Goal: Task Accomplishment & Management: Complete application form

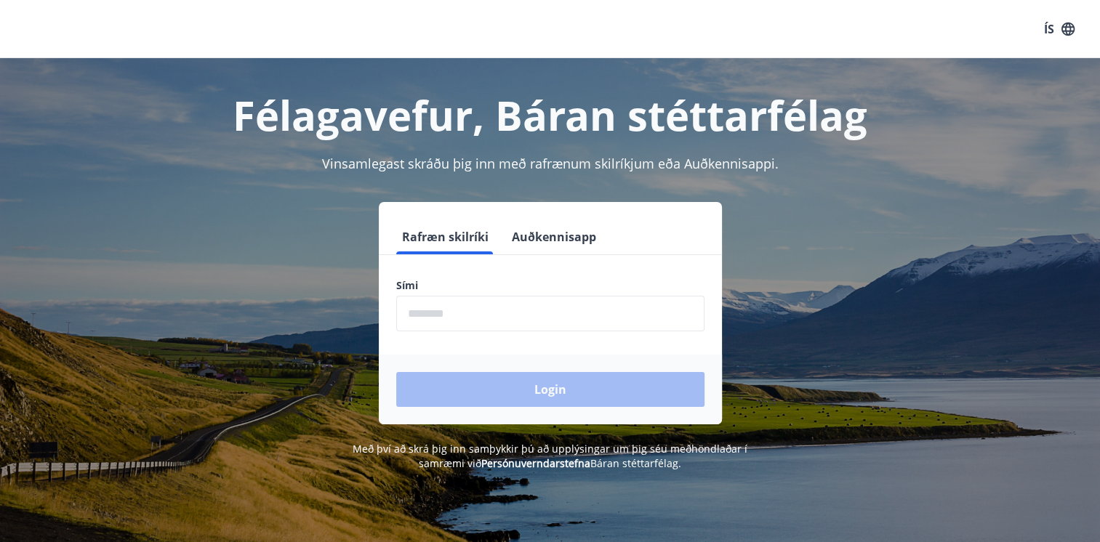
click at [441, 322] on input "phone" at bounding box center [550, 314] width 308 height 36
type input "********"
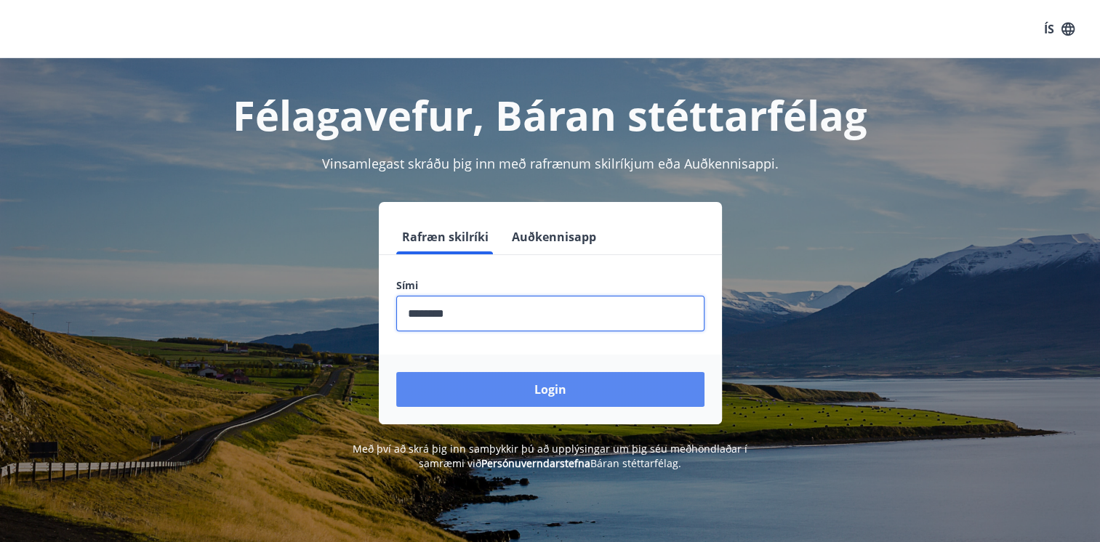
click at [521, 397] on button "Login" at bounding box center [550, 389] width 308 height 35
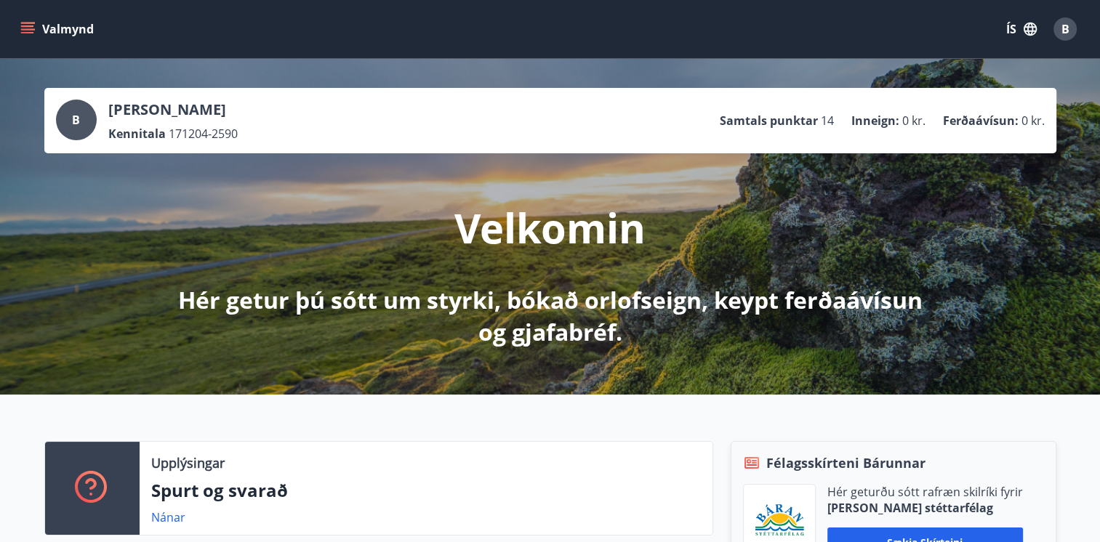
click at [33, 24] on icon "menu" at bounding box center [27, 29] width 15 height 15
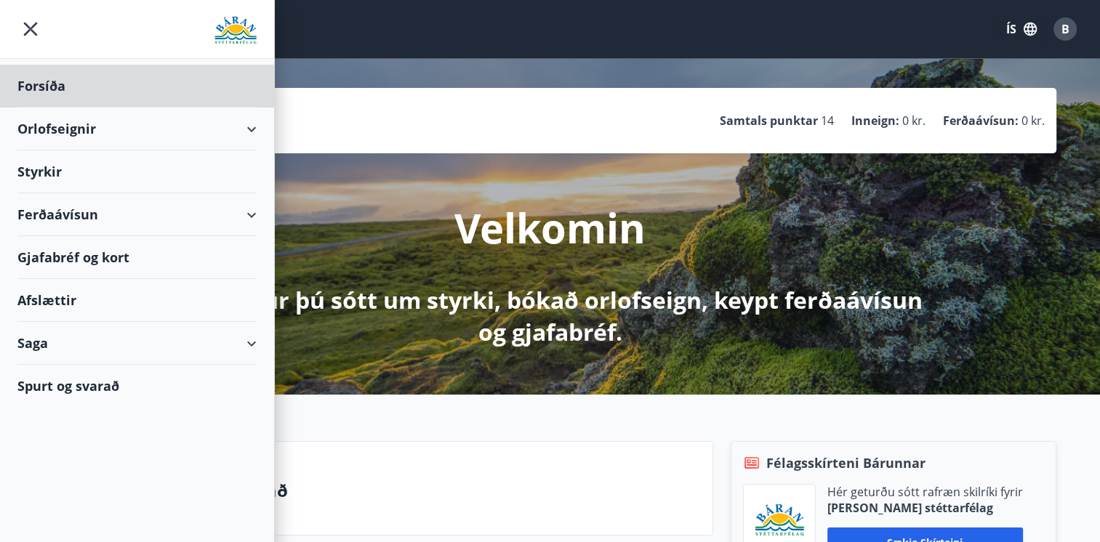
click at [54, 170] on div "Styrkir" at bounding box center [136, 171] width 239 height 43
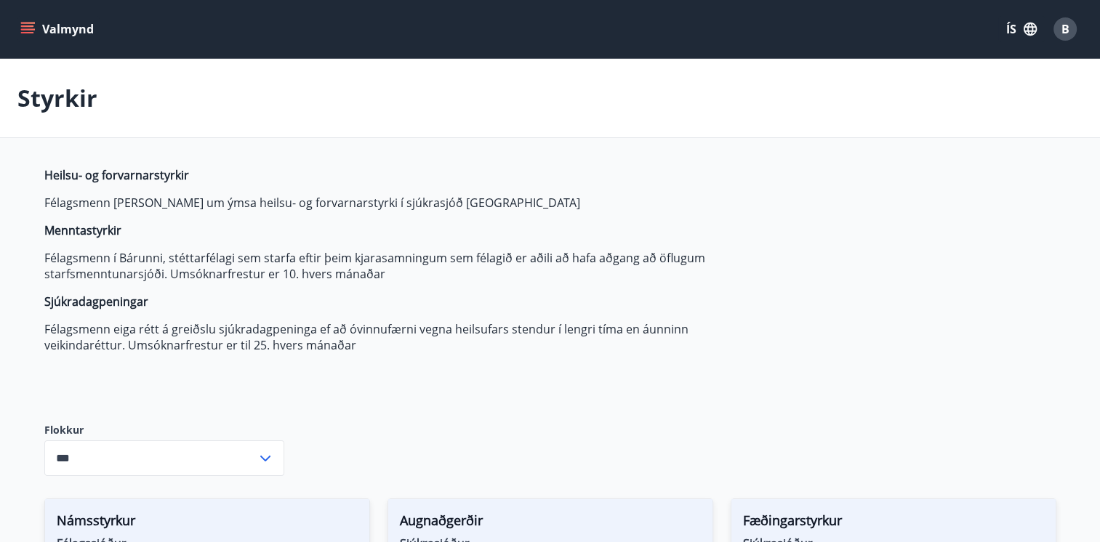
click at [270, 462] on icon at bounding box center [265, 458] width 17 height 17
click at [102, 428] on li "Sjúkrasjóður" at bounding box center [164, 427] width 238 height 26
type input "**********"
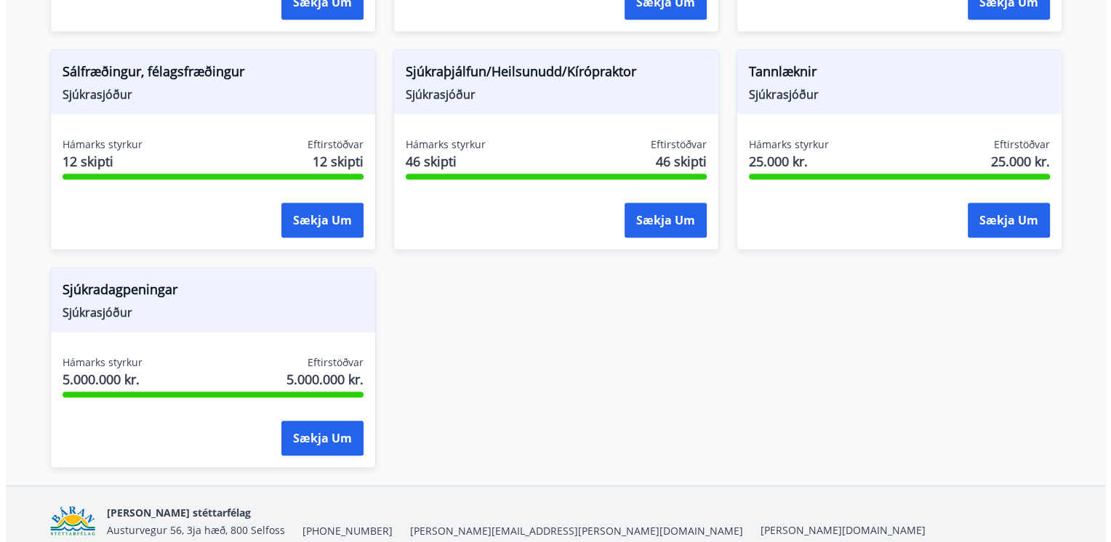
scroll to position [1166, 0]
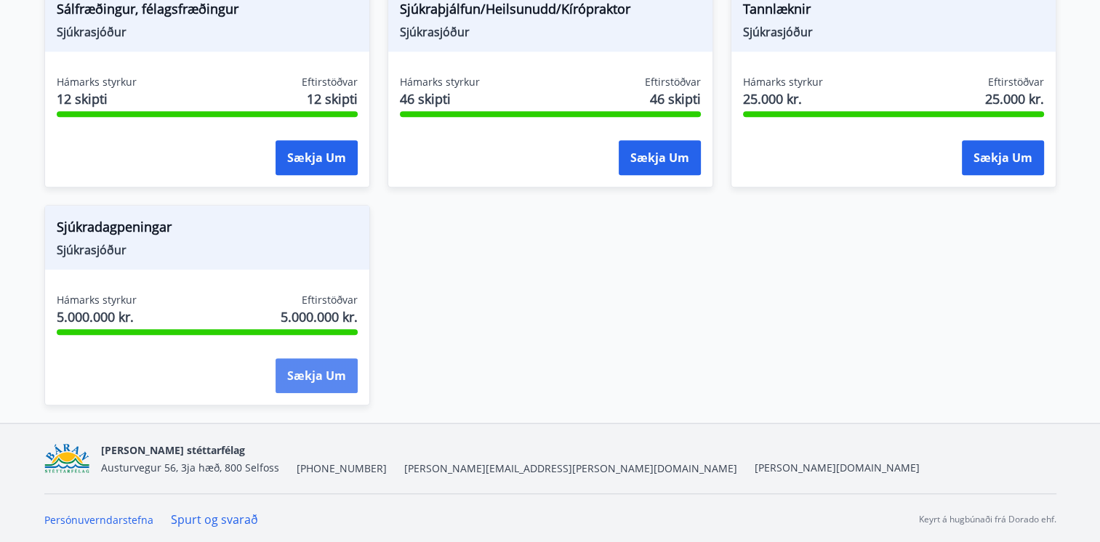
click at [302, 377] on button "Sækja um" at bounding box center [317, 375] width 82 height 35
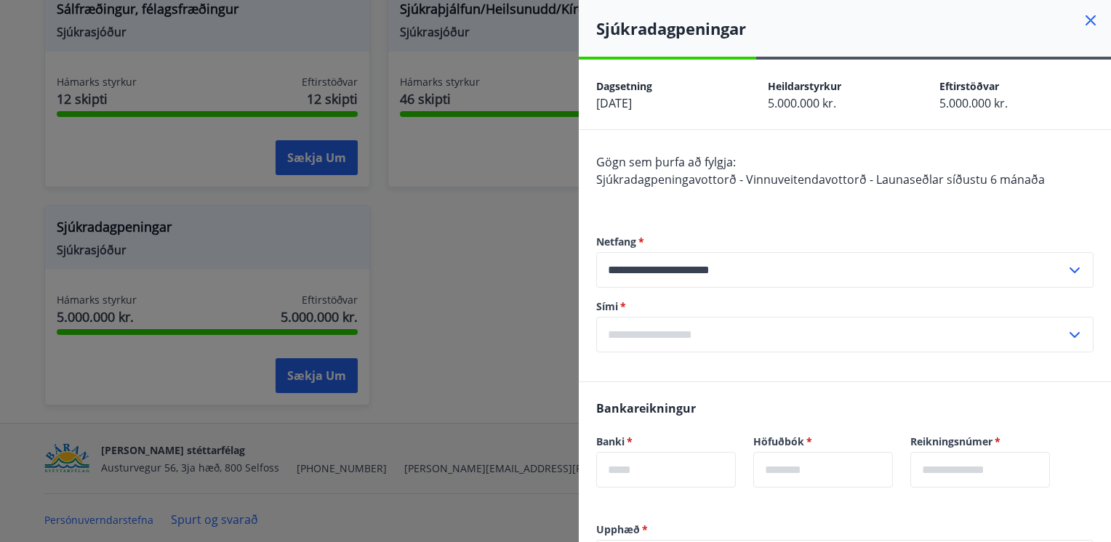
click at [515, 212] on div at bounding box center [555, 271] width 1111 height 542
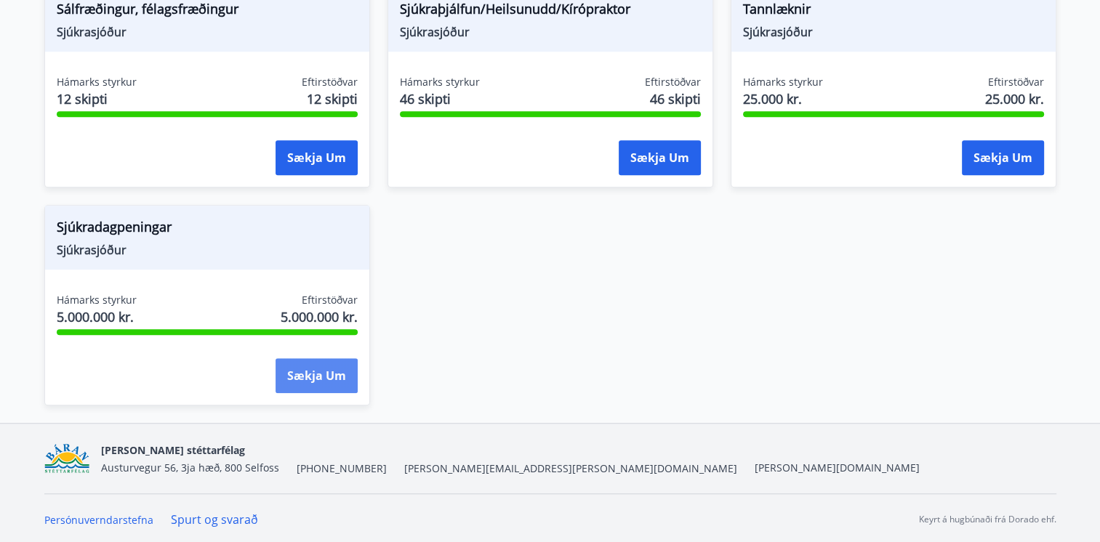
click at [298, 374] on button "Sækja um" at bounding box center [317, 375] width 82 height 35
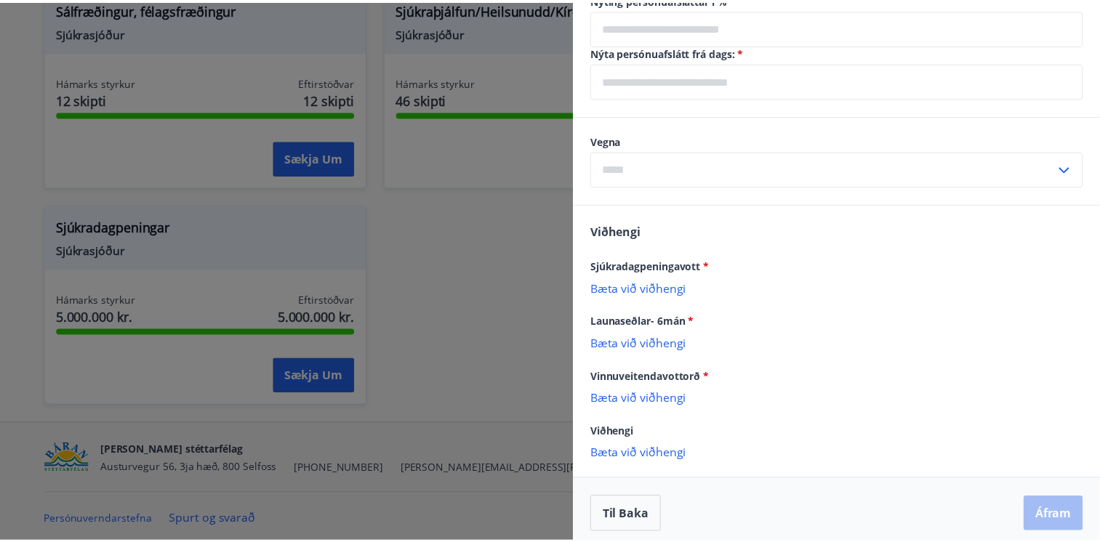
scroll to position [698, 0]
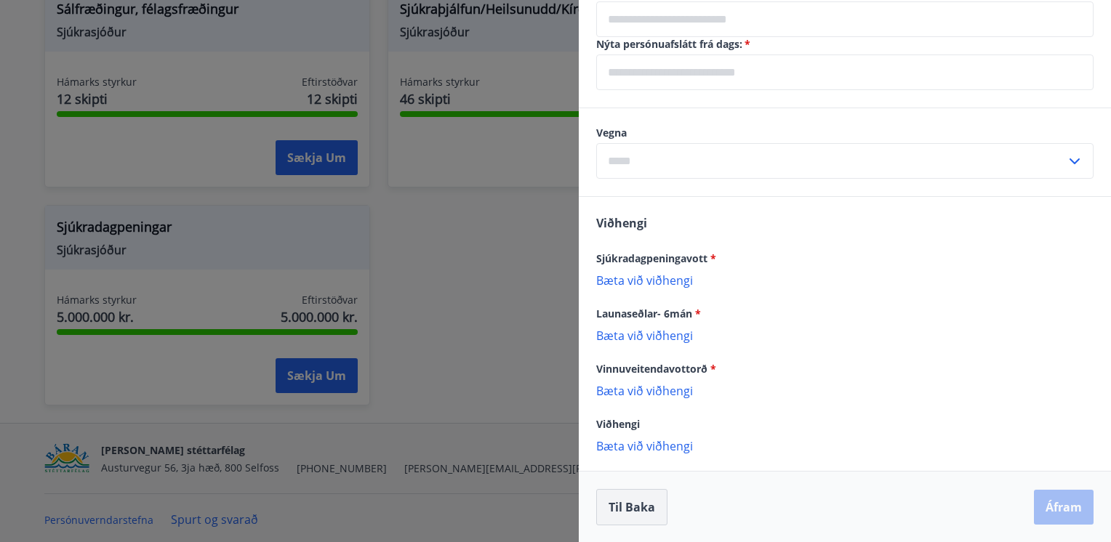
click at [643, 502] on button "Til baka" at bounding box center [631, 507] width 71 height 36
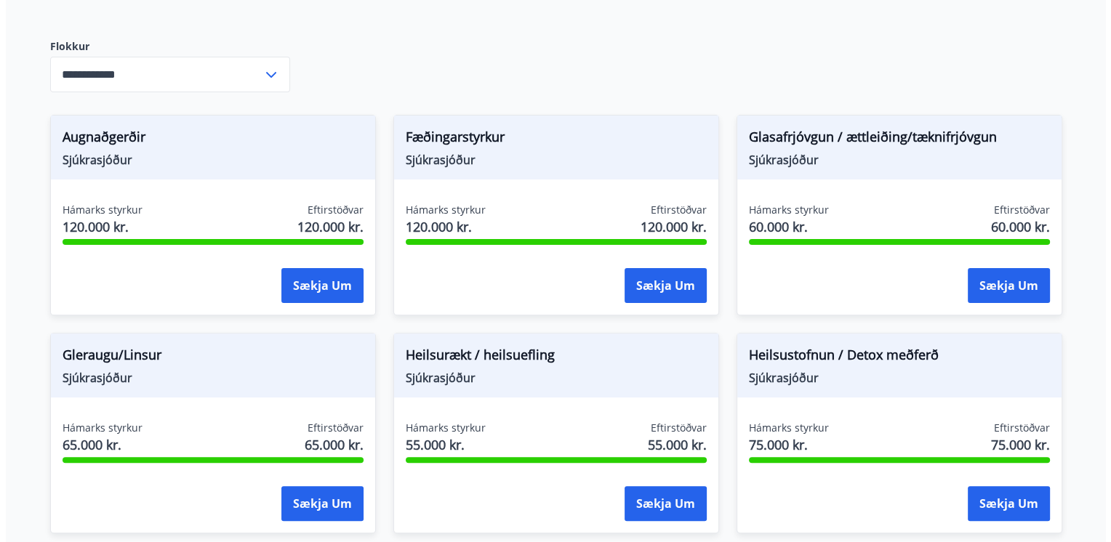
scroll to position [1083, 0]
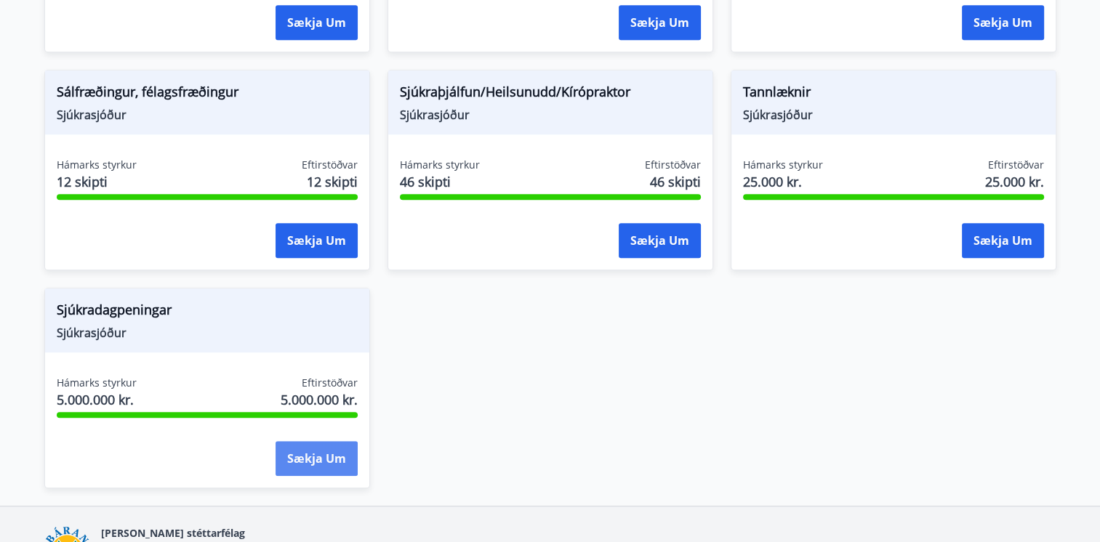
click at [336, 463] on button "Sækja um" at bounding box center [317, 458] width 82 height 35
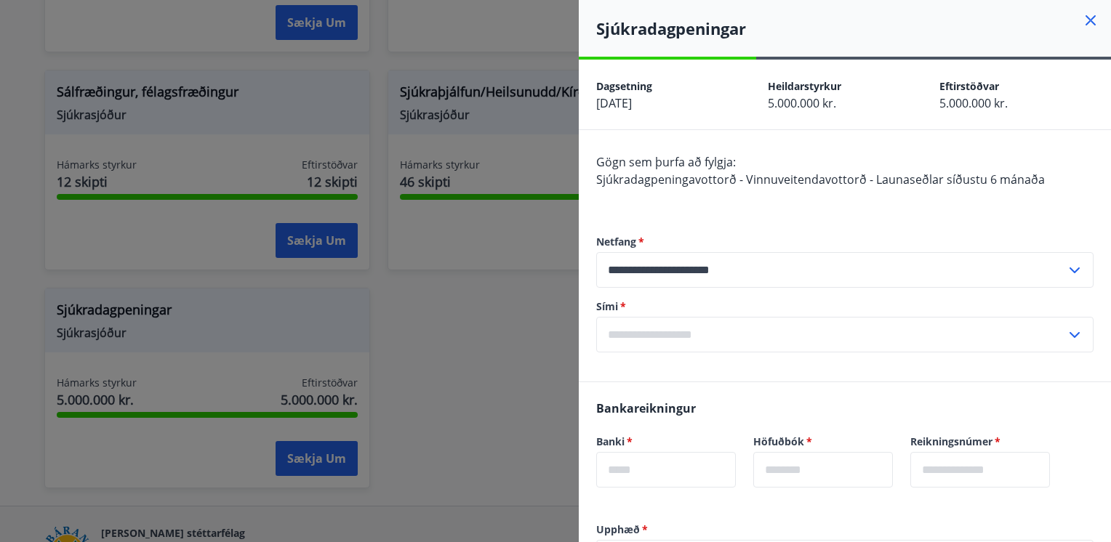
click at [632, 104] on span "[DATE]" at bounding box center [614, 103] width 36 height 16
click at [605, 106] on span "[DATE]" at bounding box center [614, 103] width 36 height 16
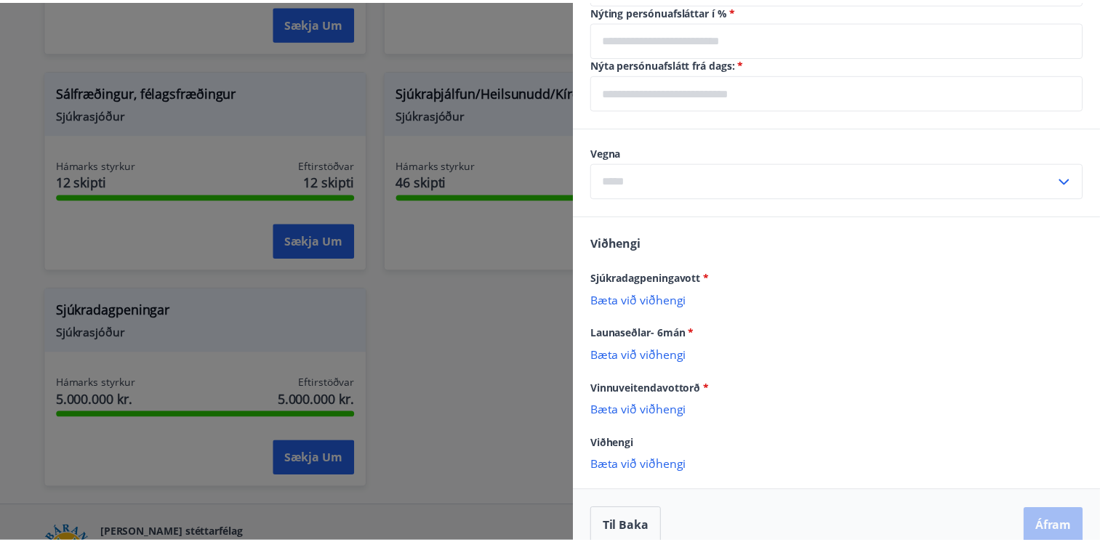
scroll to position [698, 0]
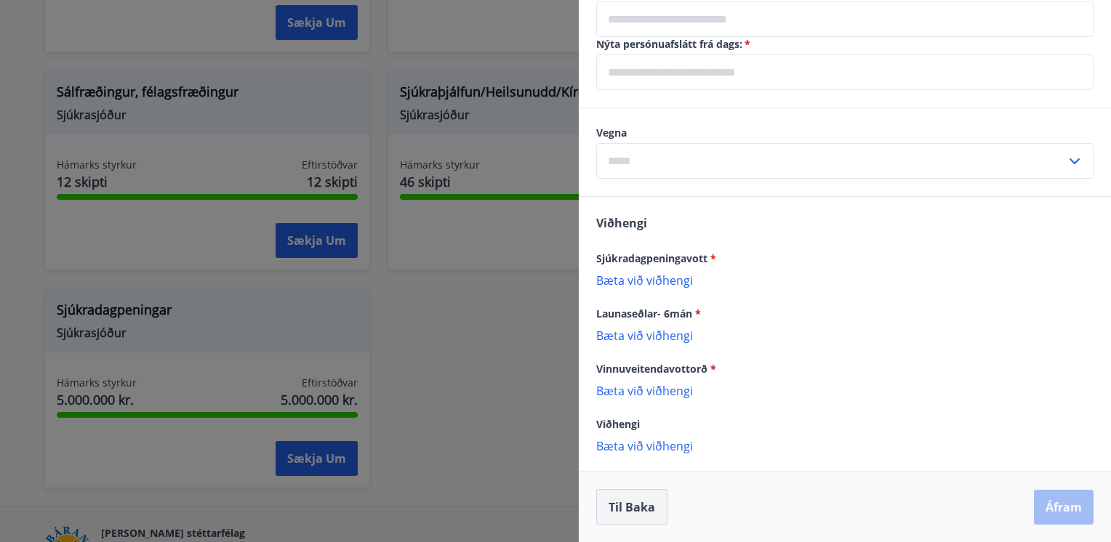
click at [624, 522] on button "Til baka" at bounding box center [631, 507] width 71 height 36
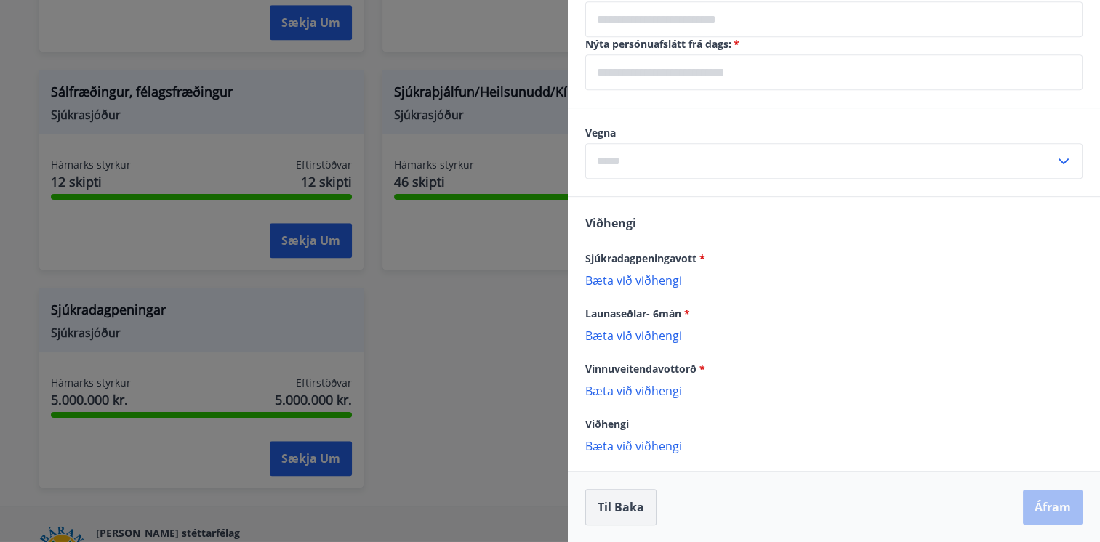
scroll to position [0, 0]
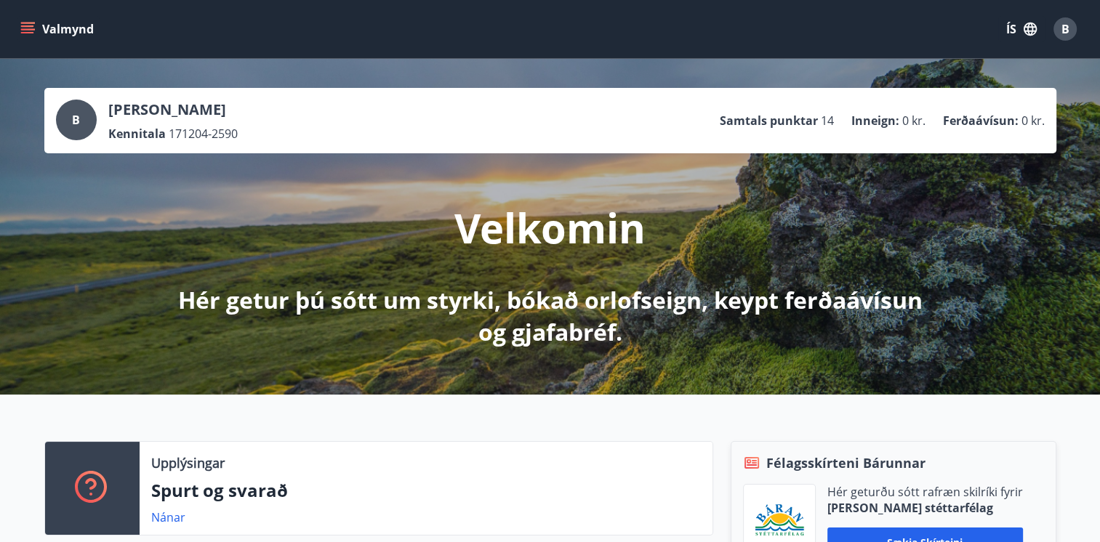
click at [26, 24] on icon "menu" at bounding box center [27, 29] width 15 height 15
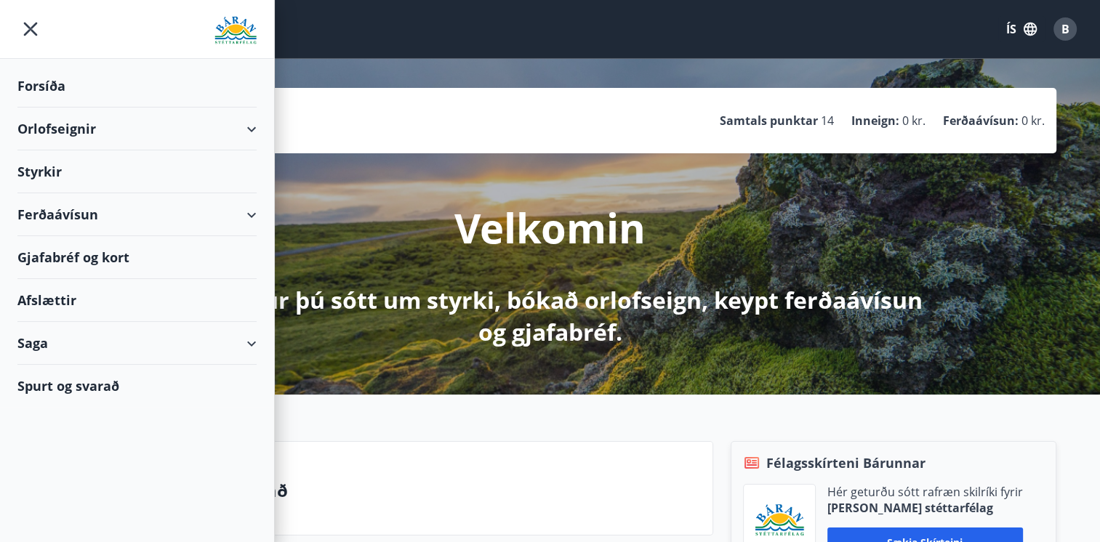
click at [46, 178] on div "Styrkir" at bounding box center [136, 171] width 239 height 43
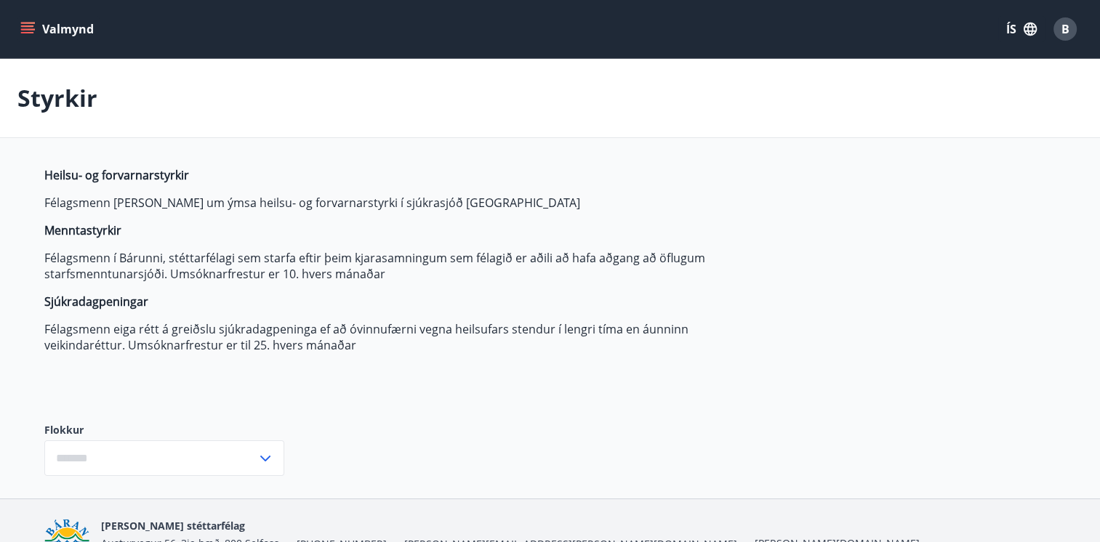
type input "***"
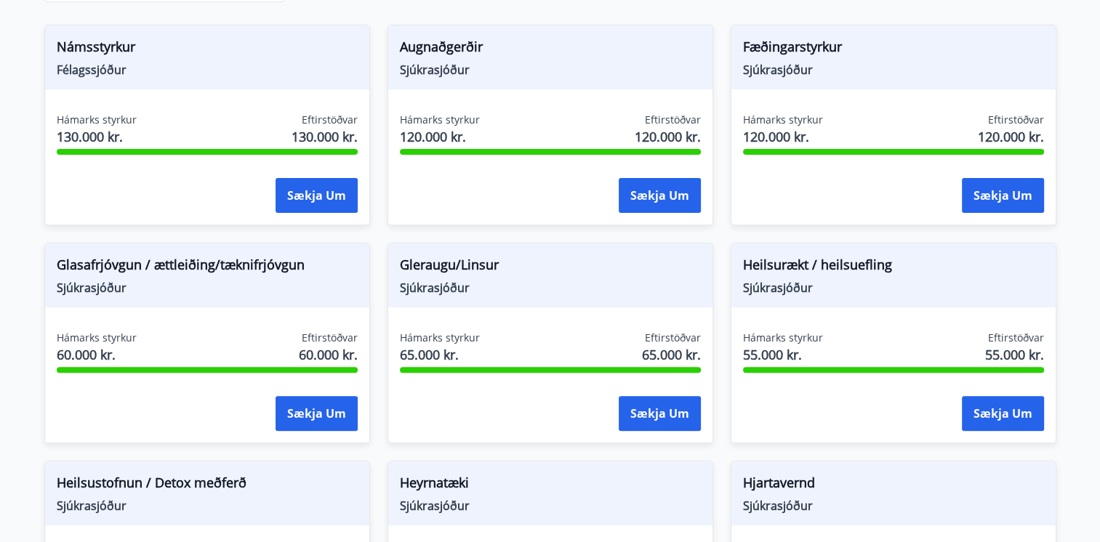
scroll to position [948, 0]
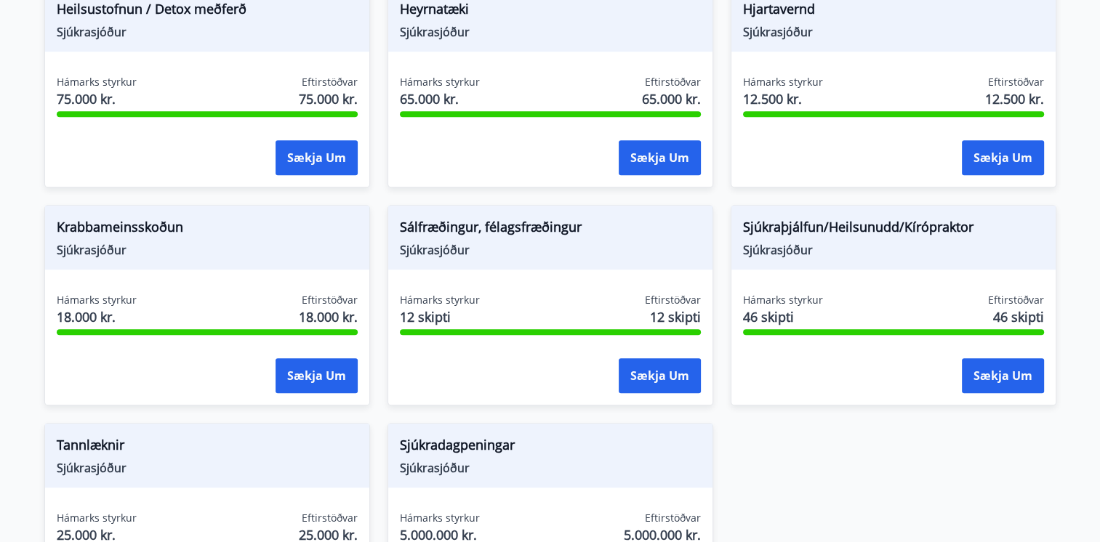
click at [573, 489] on div "Sjúkradagpeningar Sjúkrasjóður Hámarks styrkur 5.000.000 kr. Eftirstöðvar 5.000…" at bounding box center [551, 523] width 326 height 201
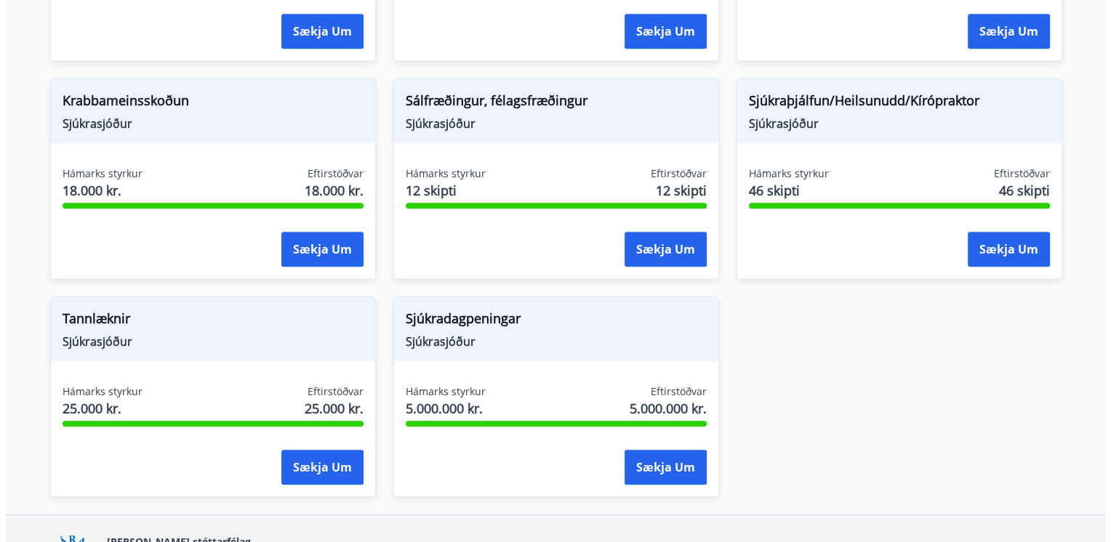
scroll to position [1166, 0]
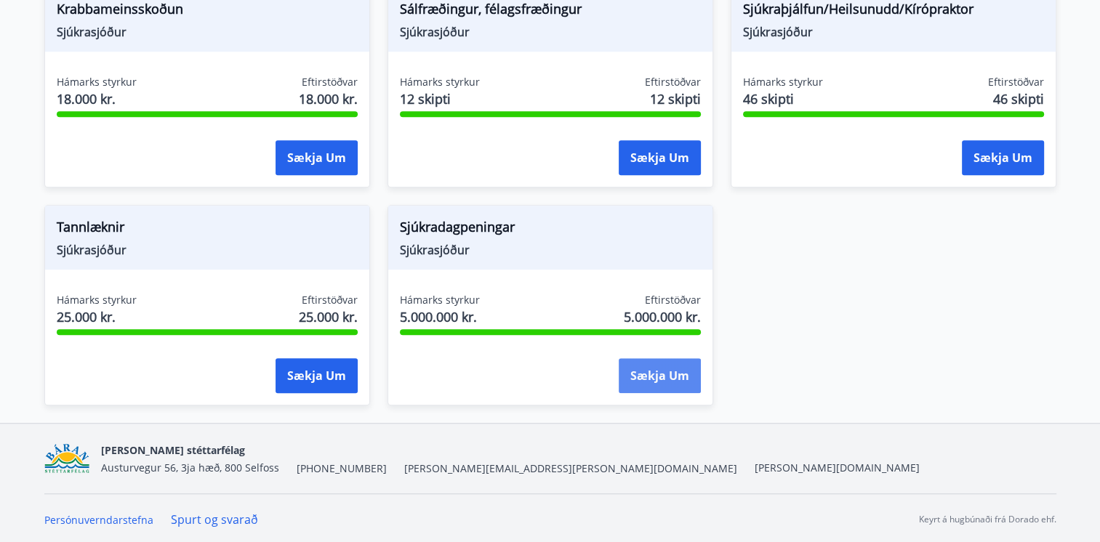
click at [641, 365] on button "Sækja um" at bounding box center [660, 375] width 82 height 35
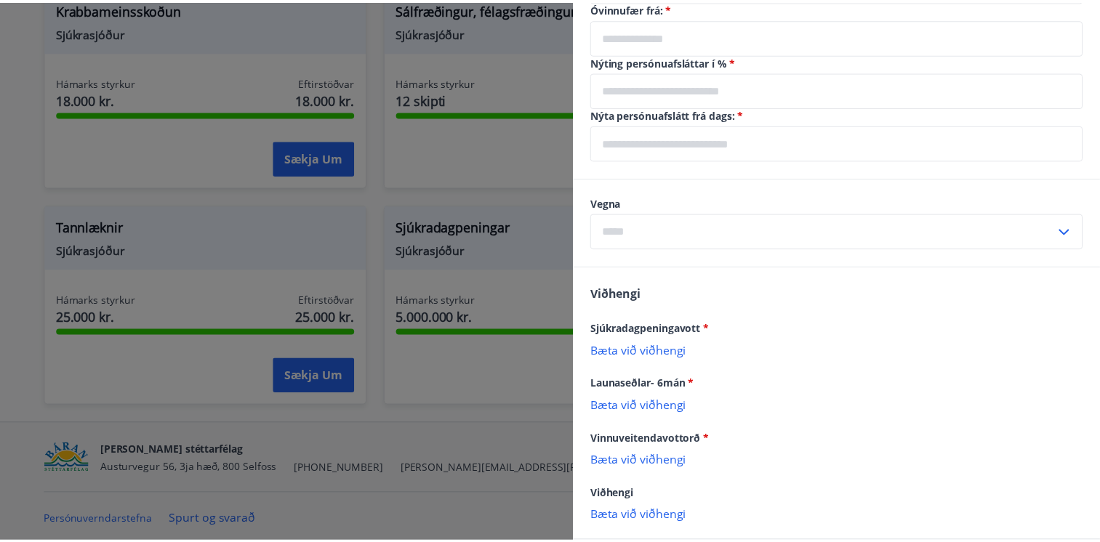
scroll to position [698, 0]
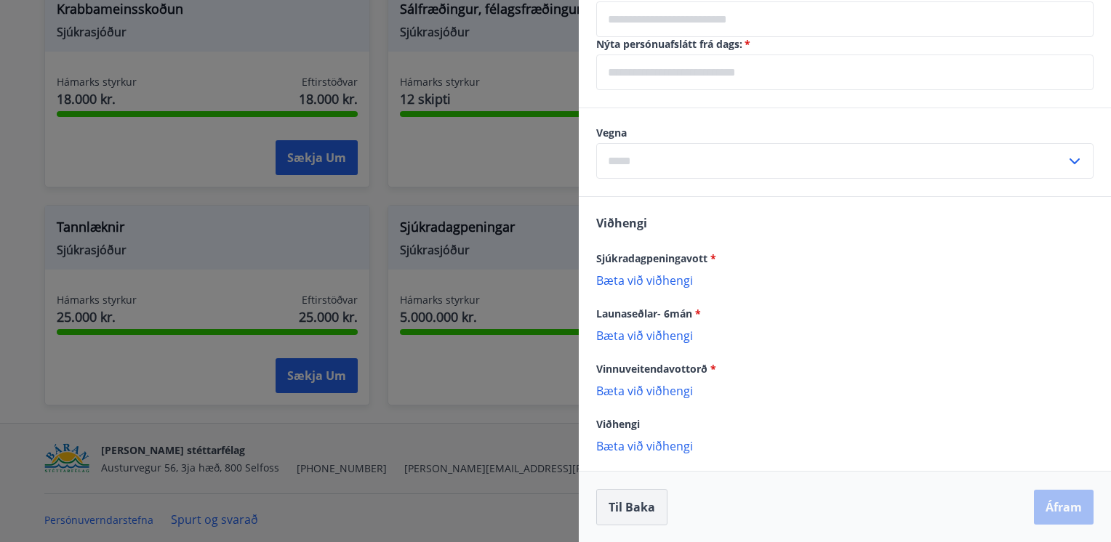
click at [619, 505] on button "Til baka" at bounding box center [631, 507] width 71 height 36
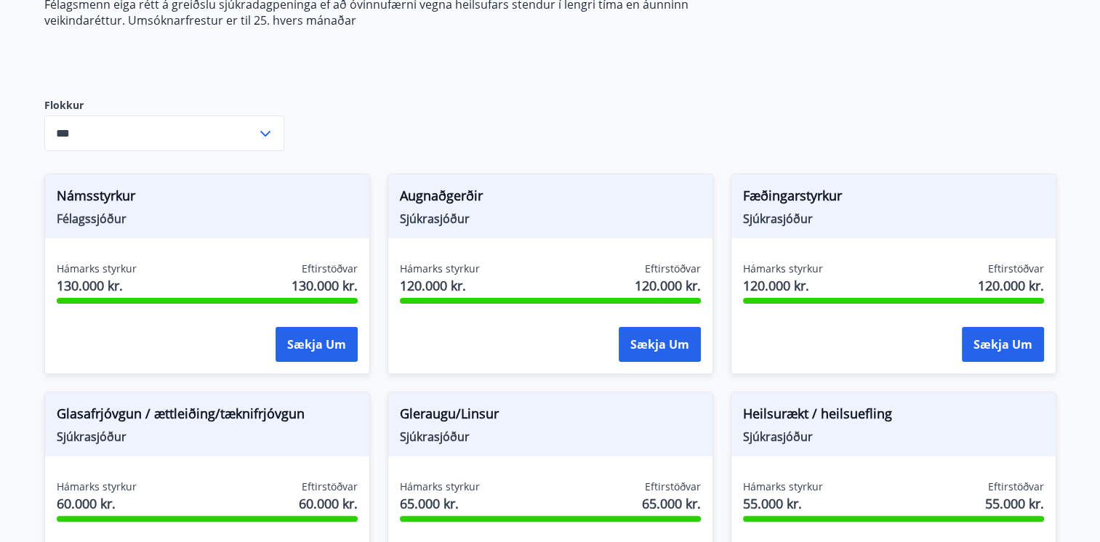
scroll to position [0, 0]
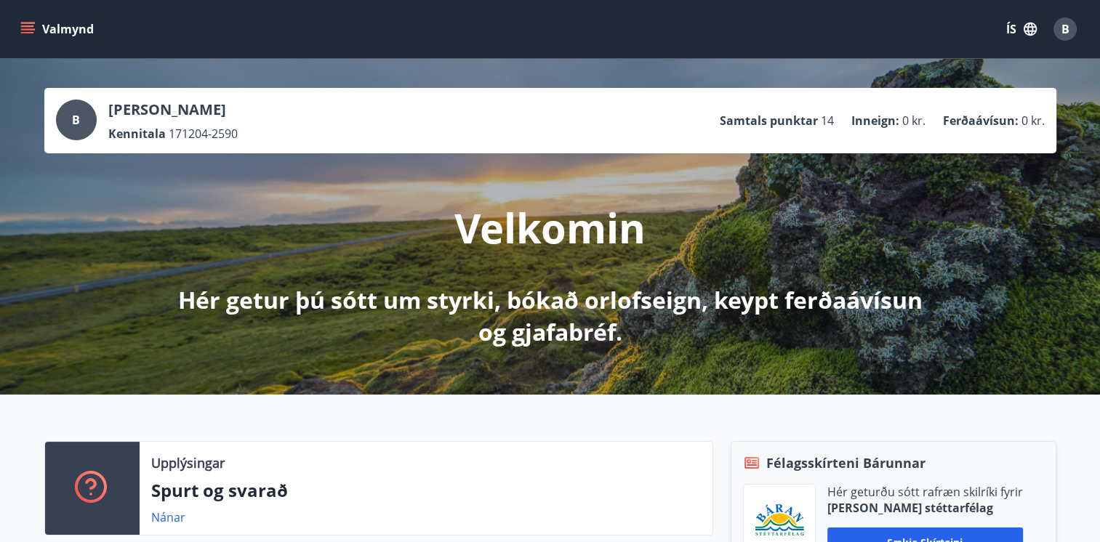
click at [47, 25] on button "Valmynd" at bounding box center [58, 29] width 82 height 26
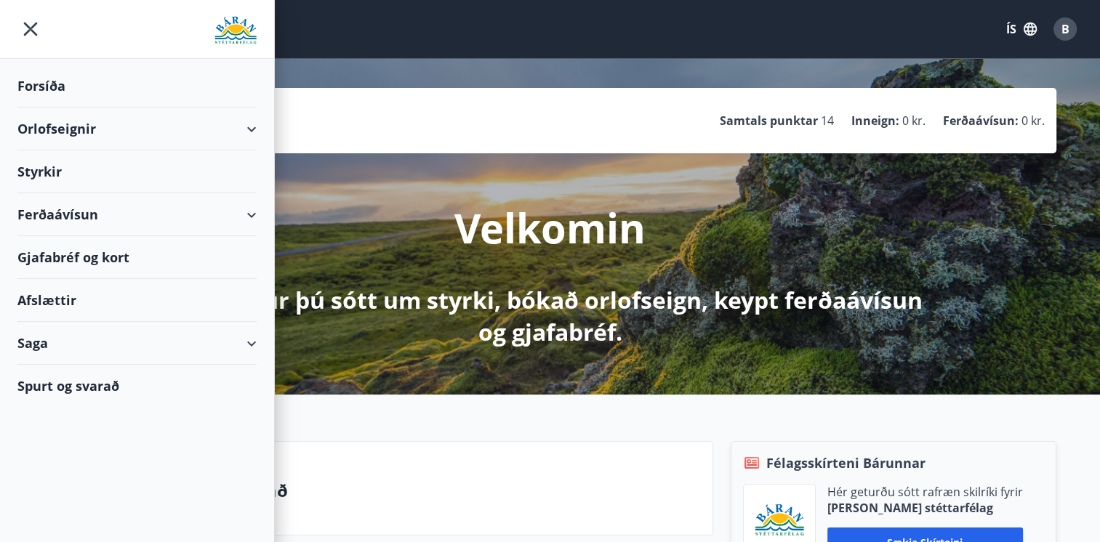
click at [41, 173] on div "Styrkir" at bounding box center [136, 171] width 239 height 43
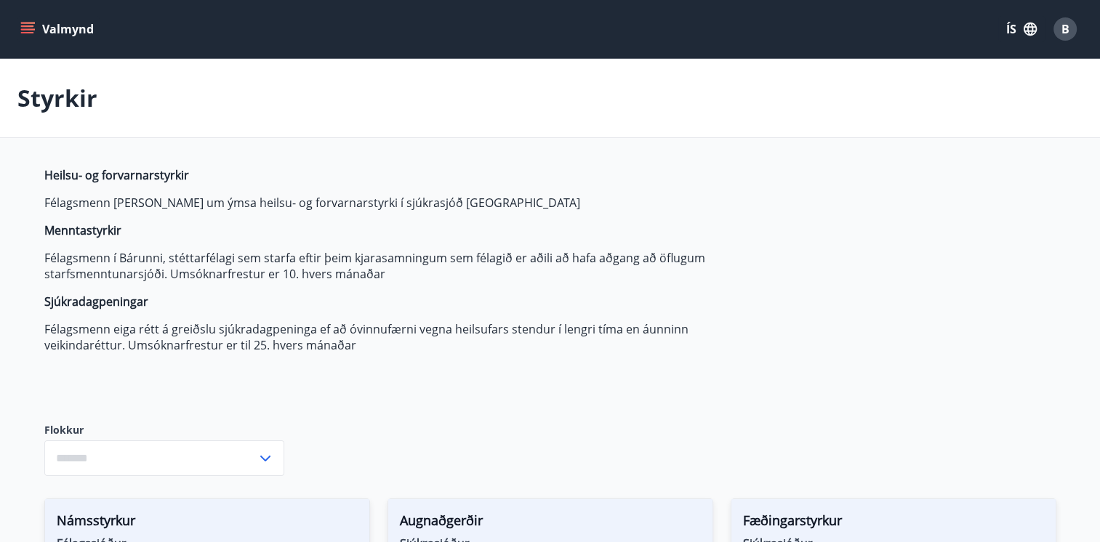
type input "***"
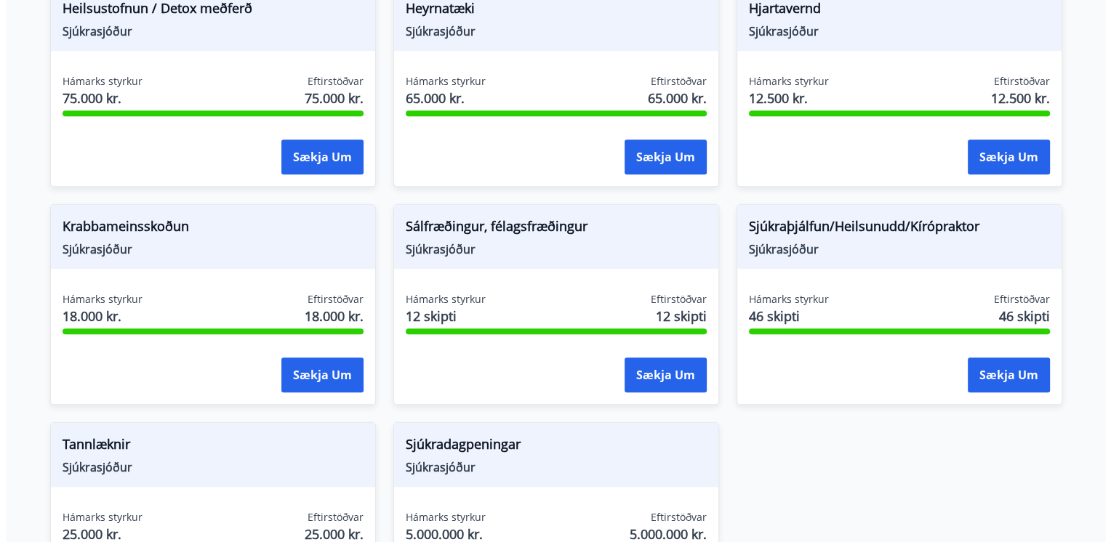
scroll to position [1166, 0]
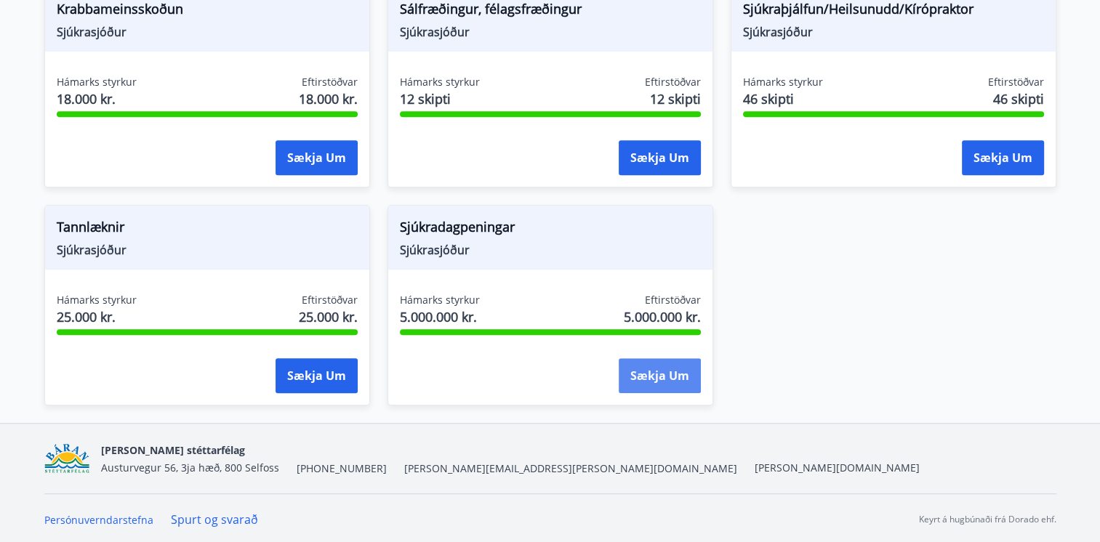
click at [641, 371] on button "Sækja um" at bounding box center [660, 375] width 82 height 35
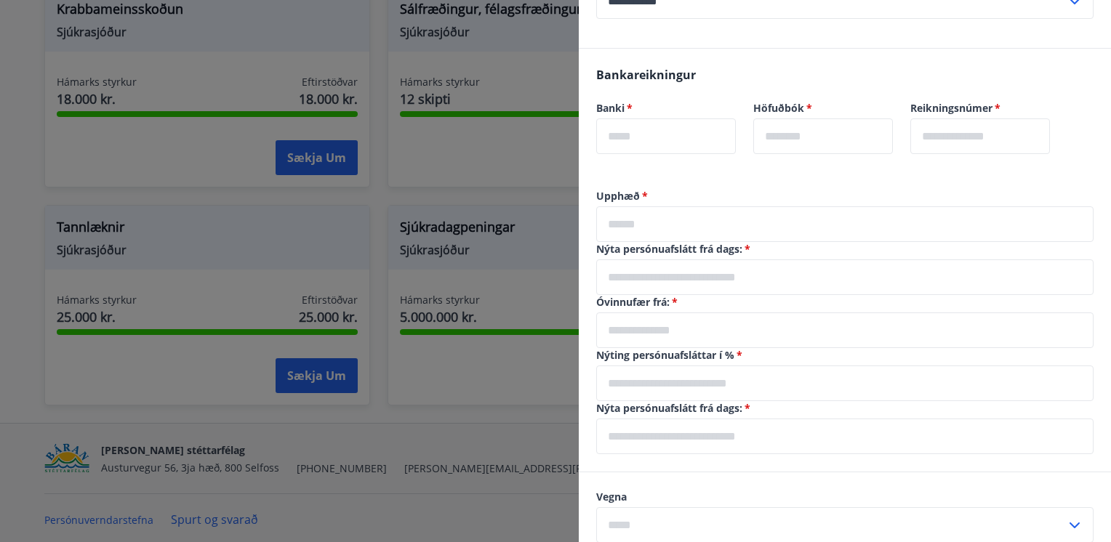
scroll to position [337, 0]
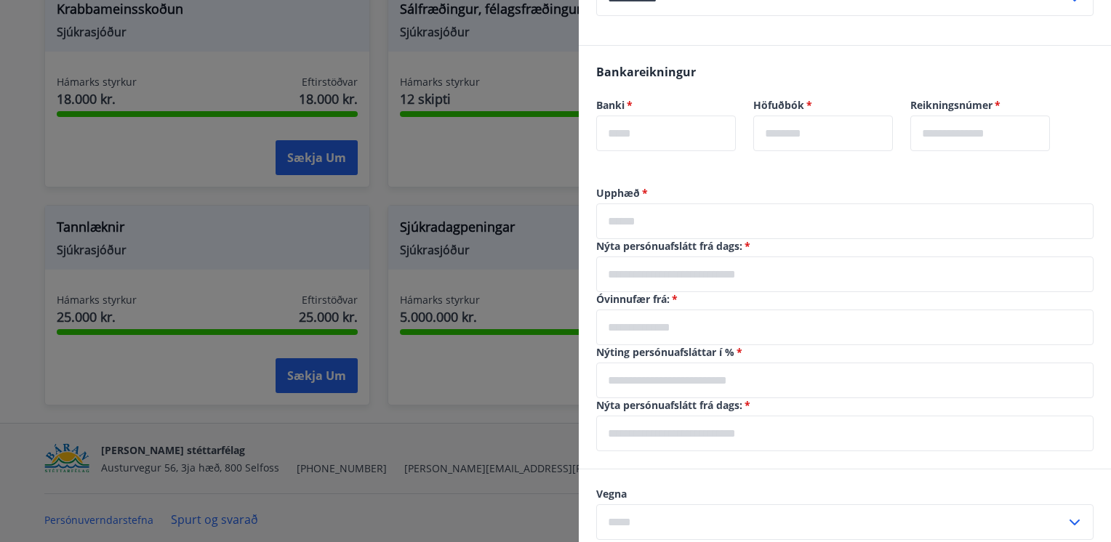
click at [665, 137] on input "text" at bounding box center [666, 134] width 140 height 36
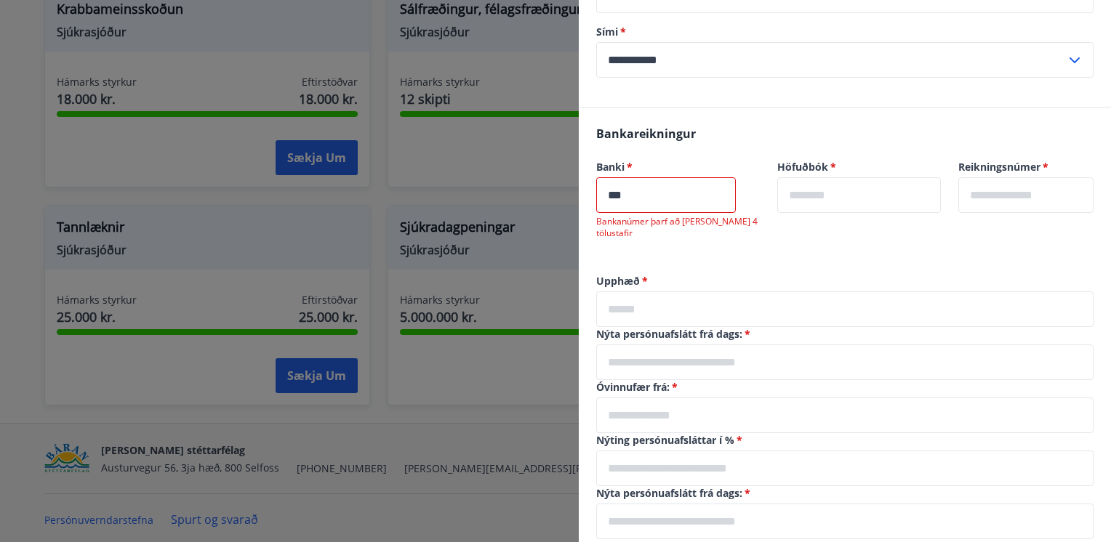
scroll to position [270, 0]
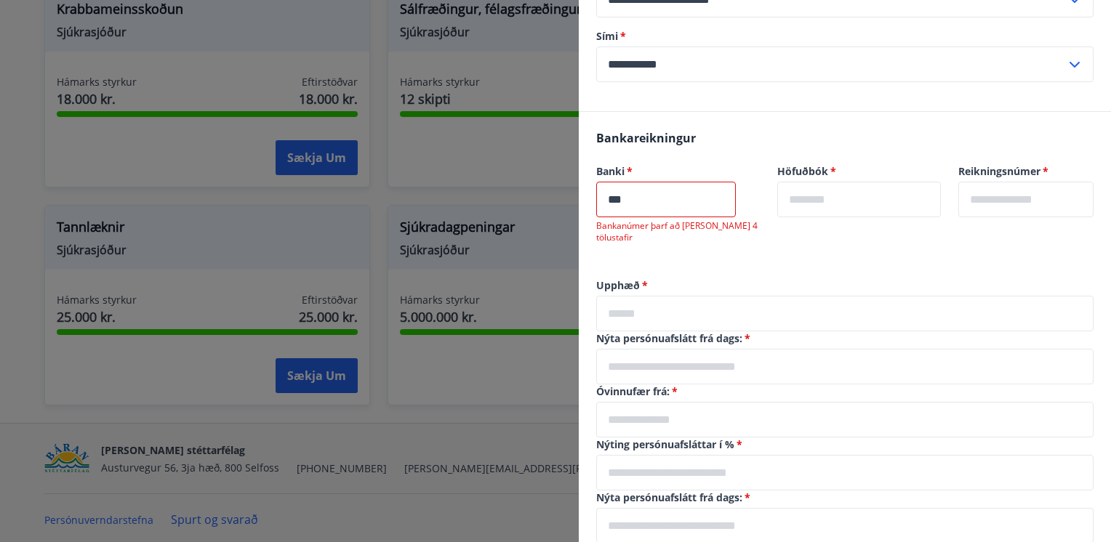
click at [643, 278] on span "*" at bounding box center [644, 285] width 8 height 14
click at [654, 194] on input "***" at bounding box center [666, 200] width 140 height 36
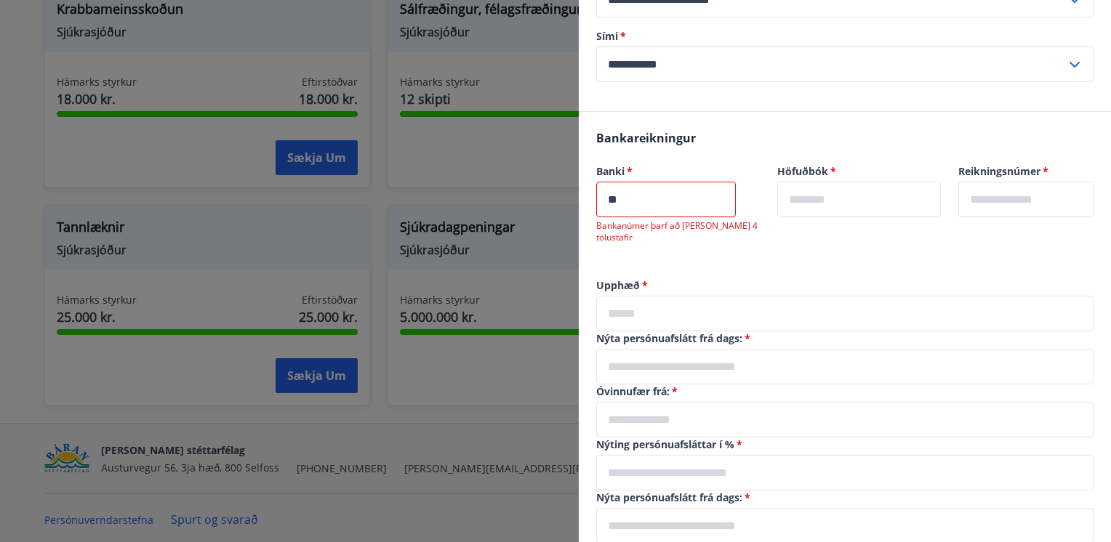
type input "*"
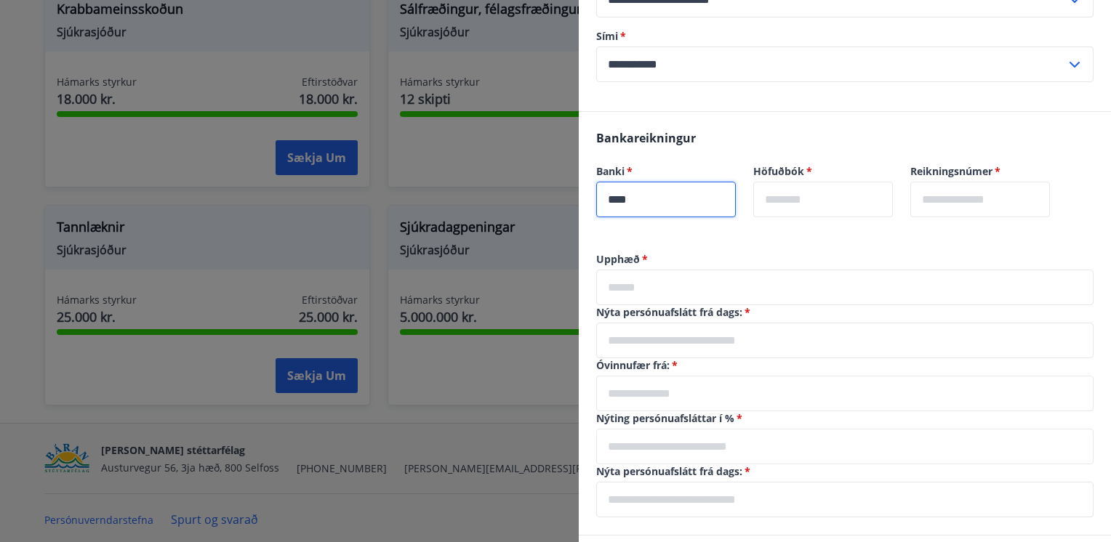
type input "****"
type input "**"
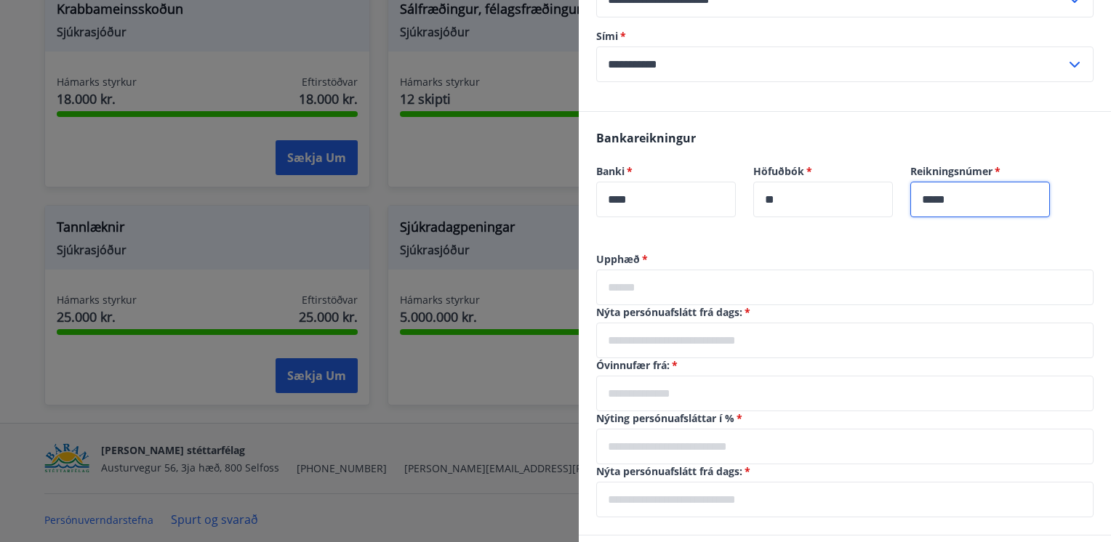
type input "*****"
click at [680, 281] on input "text" at bounding box center [844, 288] width 497 height 36
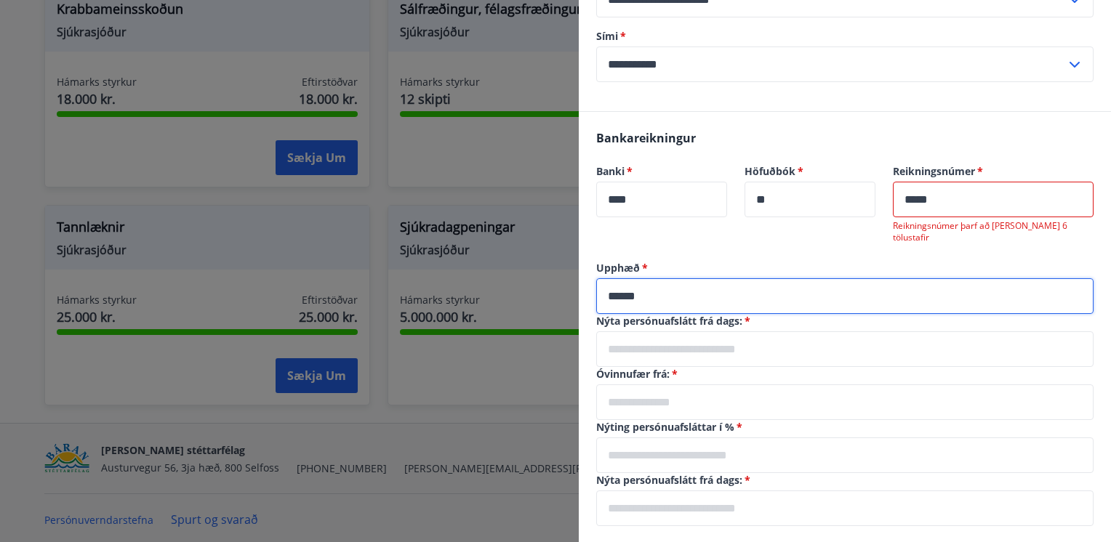
type input "******"
click at [682, 341] on input "text" at bounding box center [844, 350] width 497 height 36
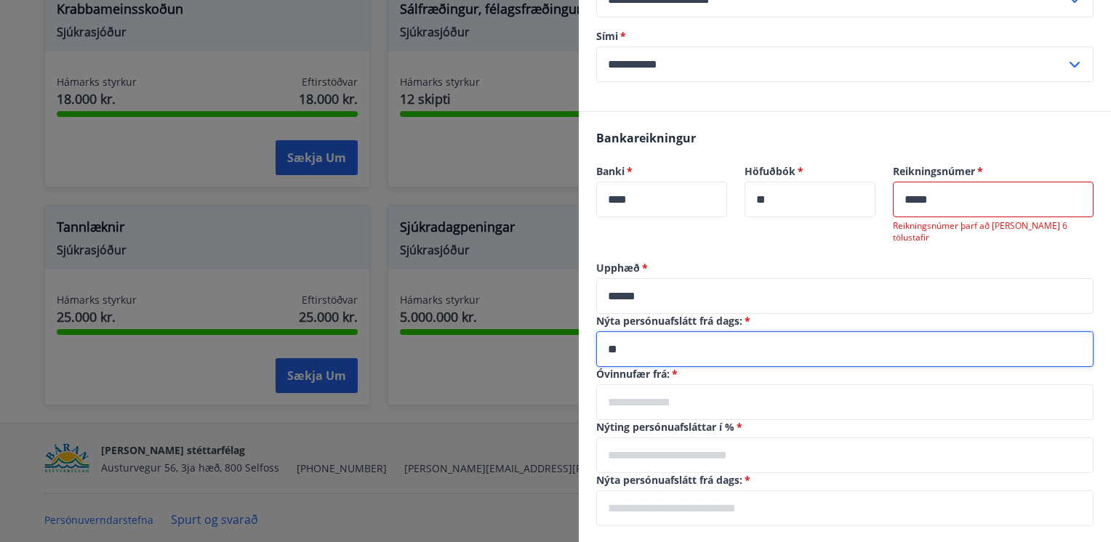
type input "*"
type input "**********"
click at [664, 402] on input "text" at bounding box center [844, 403] width 497 height 36
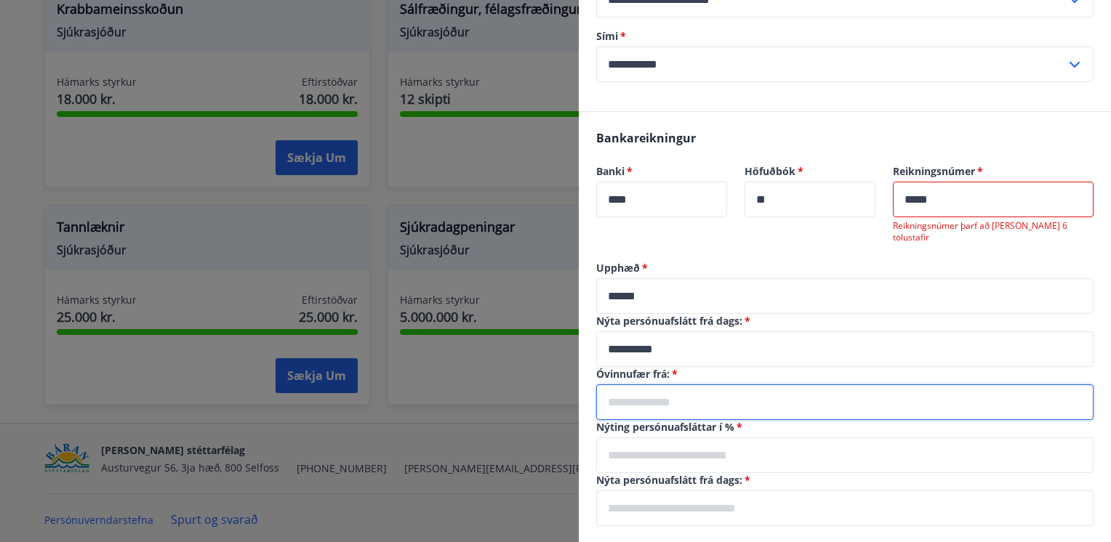
type input "*"
type input "**********"
click at [692, 459] on input "text" at bounding box center [844, 456] width 497 height 36
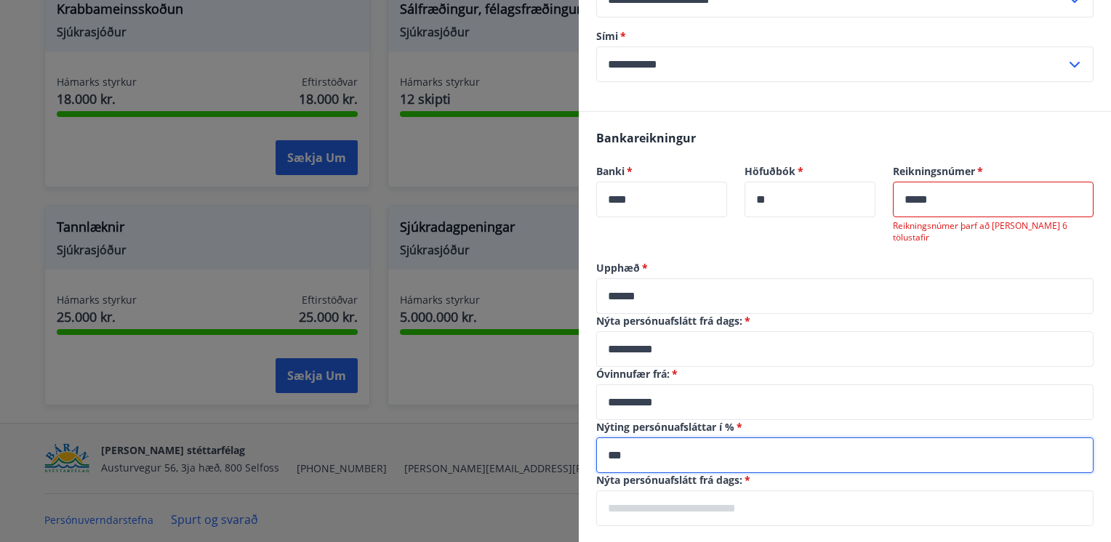
type input "***"
click at [689, 502] on input "text" at bounding box center [844, 509] width 497 height 36
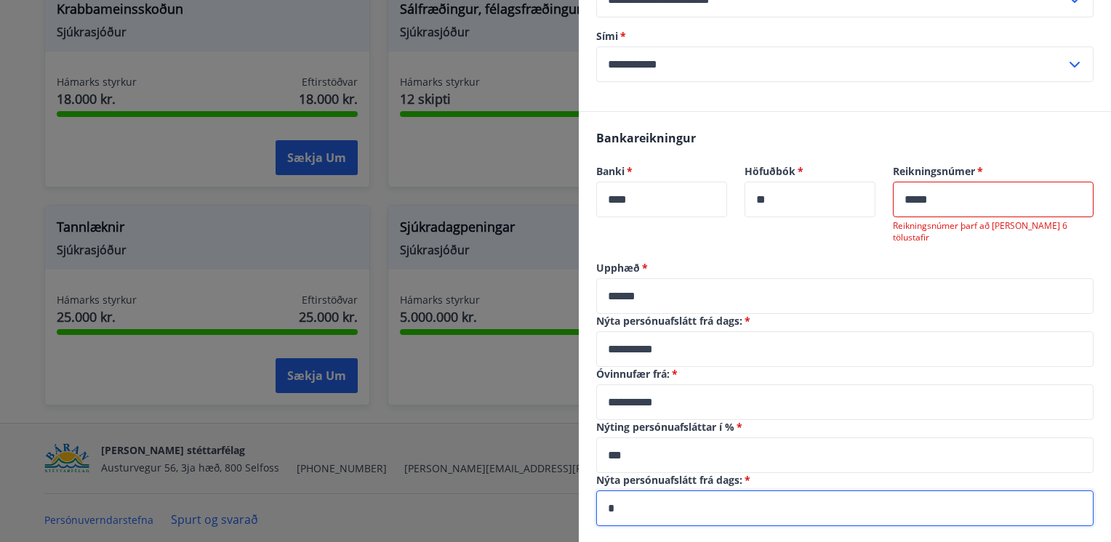
type input "*"
type input "**********"
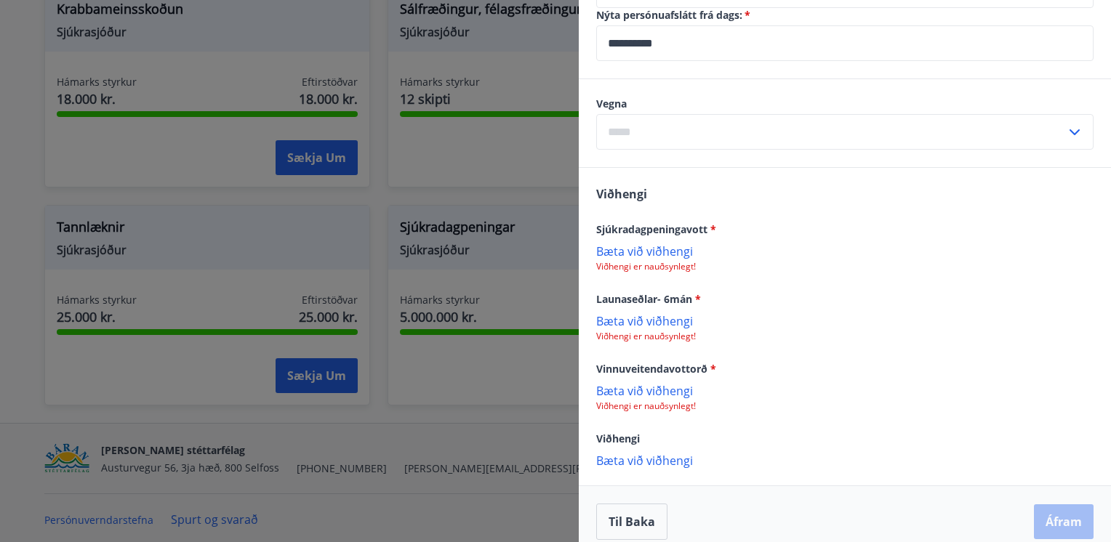
scroll to position [750, 0]
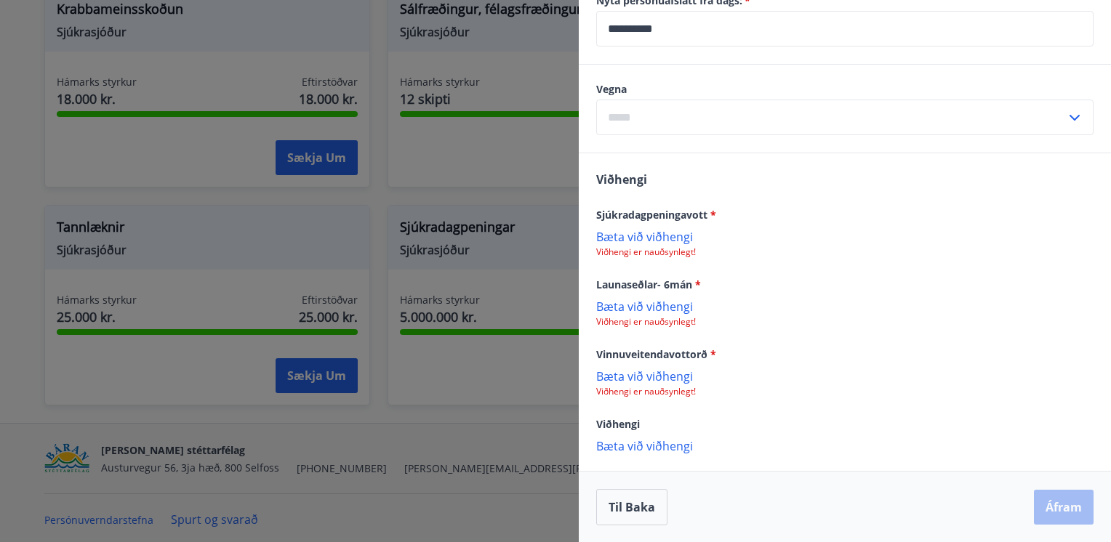
click at [1066, 121] on icon at bounding box center [1074, 117] width 17 height 17
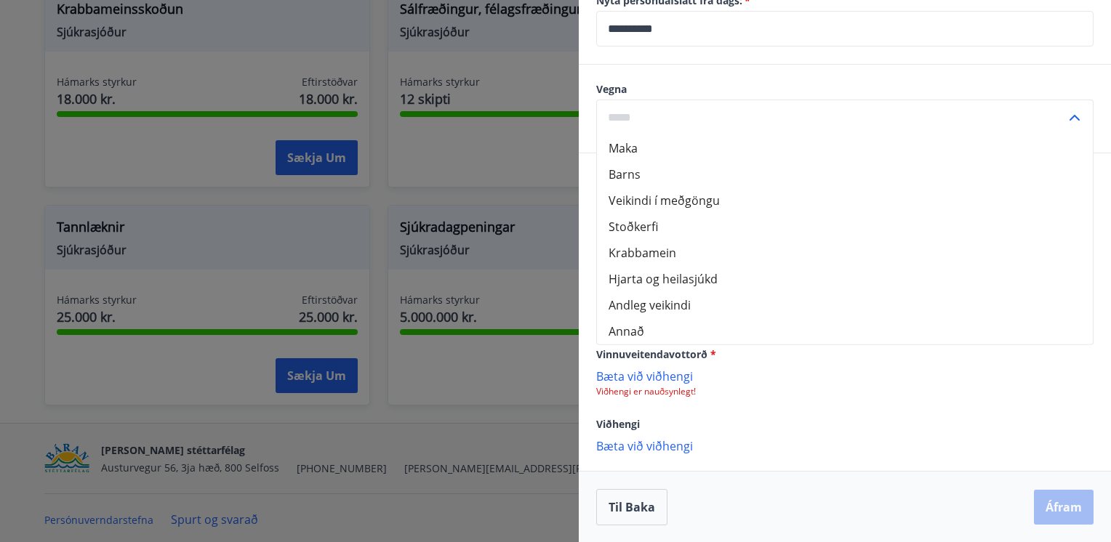
click at [633, 330] on li "Annað" at bounding box center [845, 331] width 496 height 26
type input "*****"
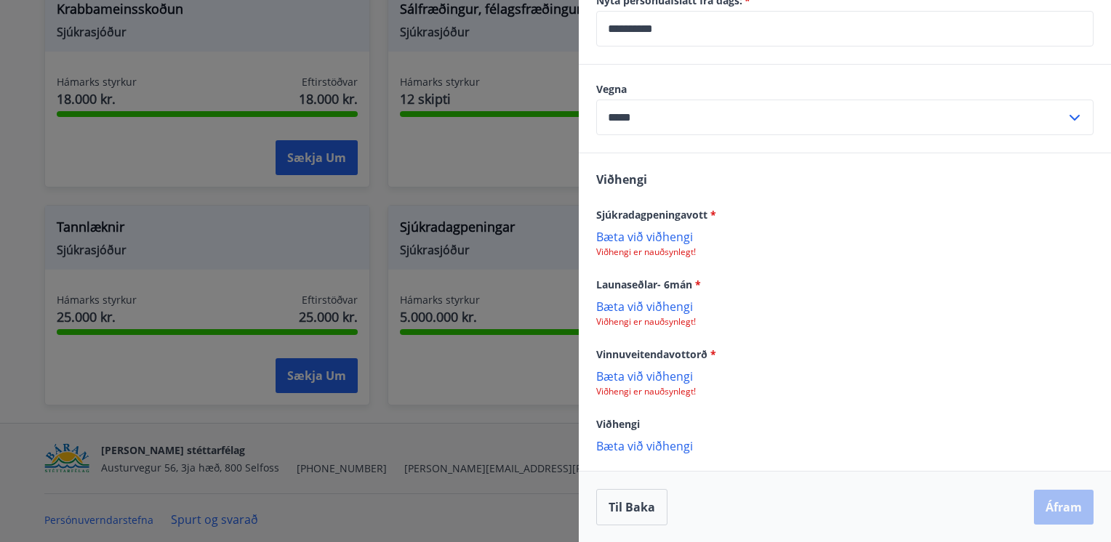
click at [1067, 124] on icon at bounding box center [1074, 117] width 17 height 17
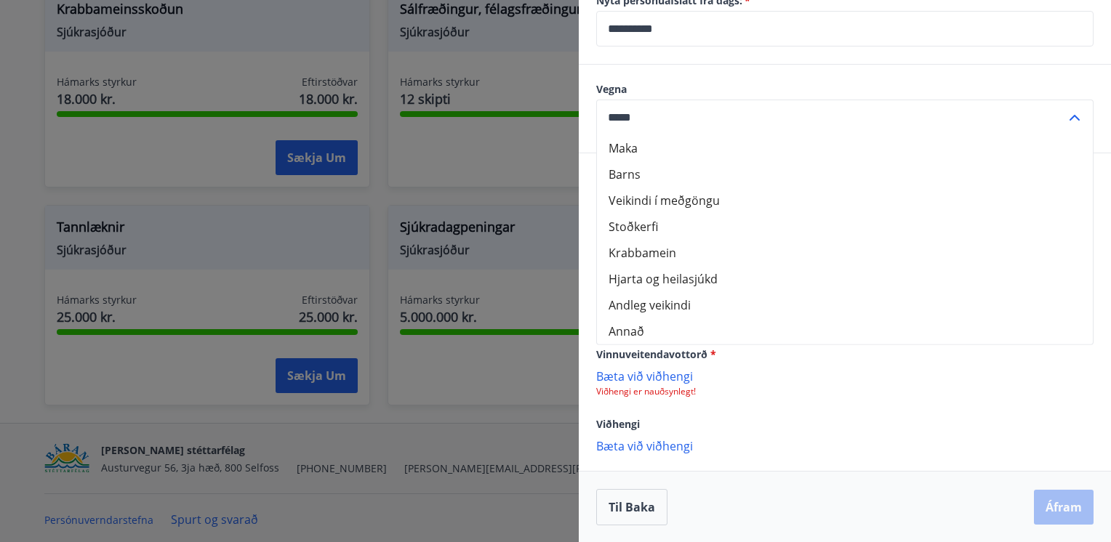
click at [1067, 124] on icon at bounding box center [1074, 117] width 17 height 17
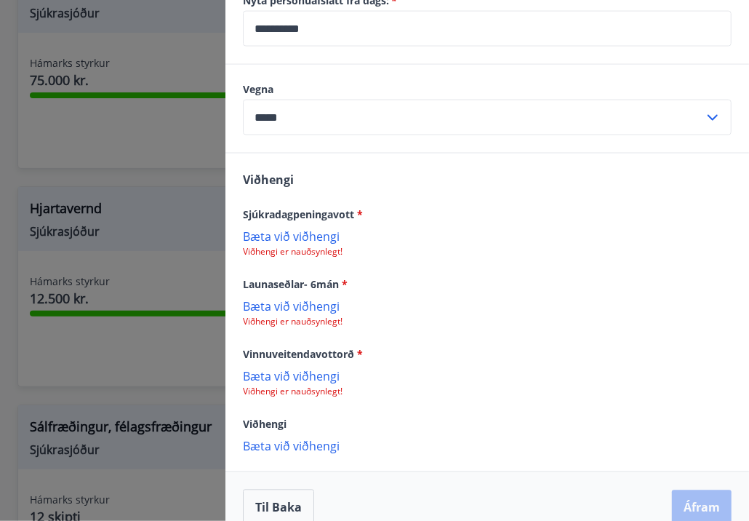
click at [301, 376] on p "Bæta við viðhengi" at bounding box center [487, 376] width 489 height 15
click at [294, 302] on p "Bæta við viðhengi" at bounding box center [487, 306] width 489 height 15
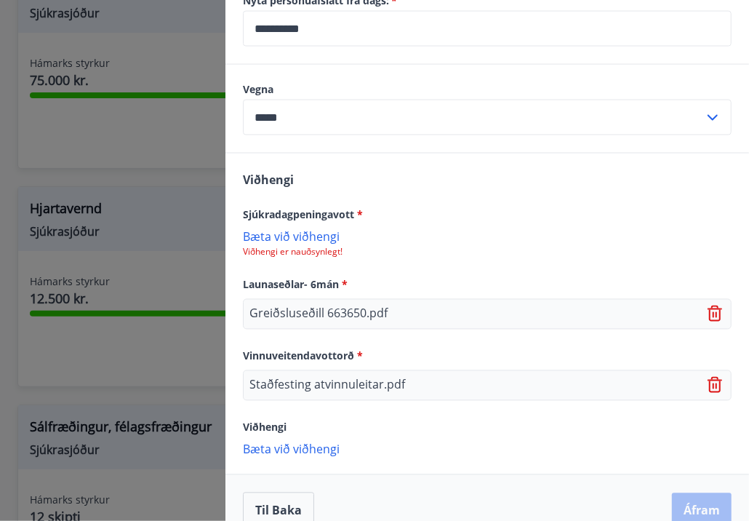
click at [707, 316] on icon at bounding box center [714, 313] width 15 height 16
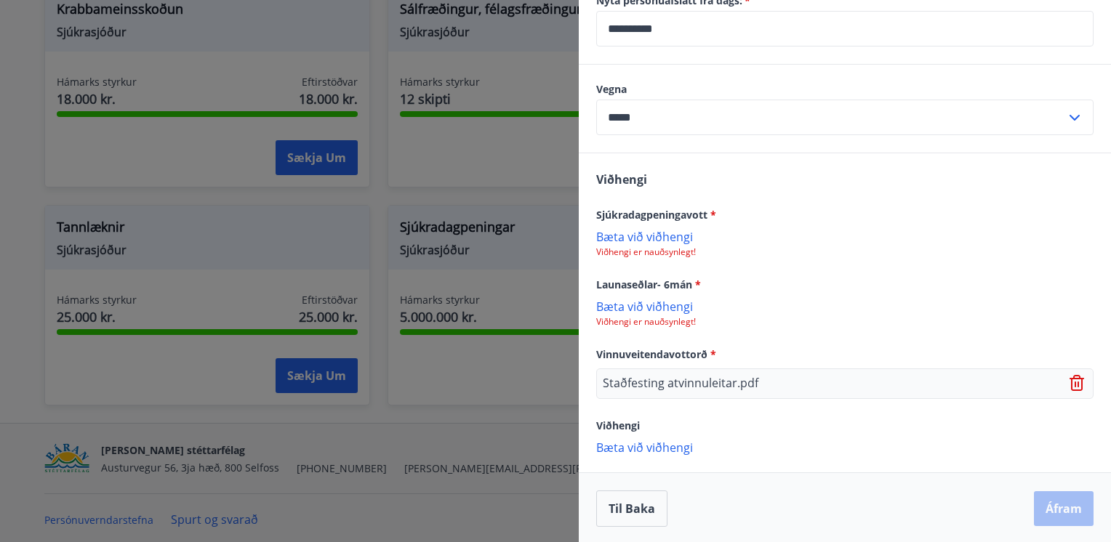
click at [630, 327] on div "Viðhengi Sjúkradagpeningavott * [PERSON_NAME] við viðhengi Viðhengi er nauðsynl…" at bounding box center [845, 312] width 532 height 318
click at [643, 308] on p "Bæta við viðhengi" at bounding box center [844, 306] width 497 height 15
click at [628, 234] on p "Bæta við viðhengi" at bounding box center [844, 234] width 497 height 15
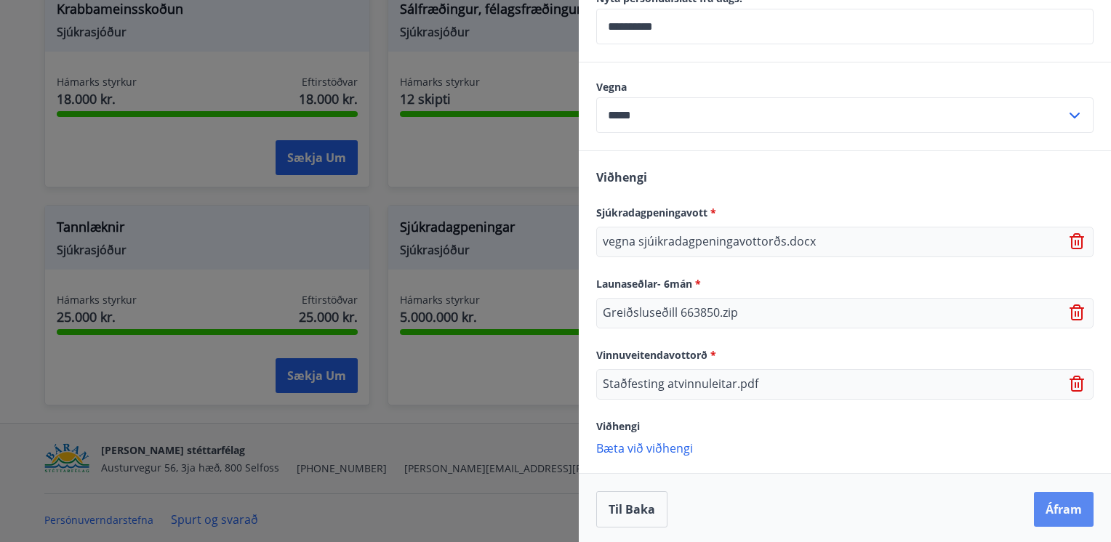
click at [1058, 510] on button "Áfram" at bounding box center [1064, 509] width 60 height 35
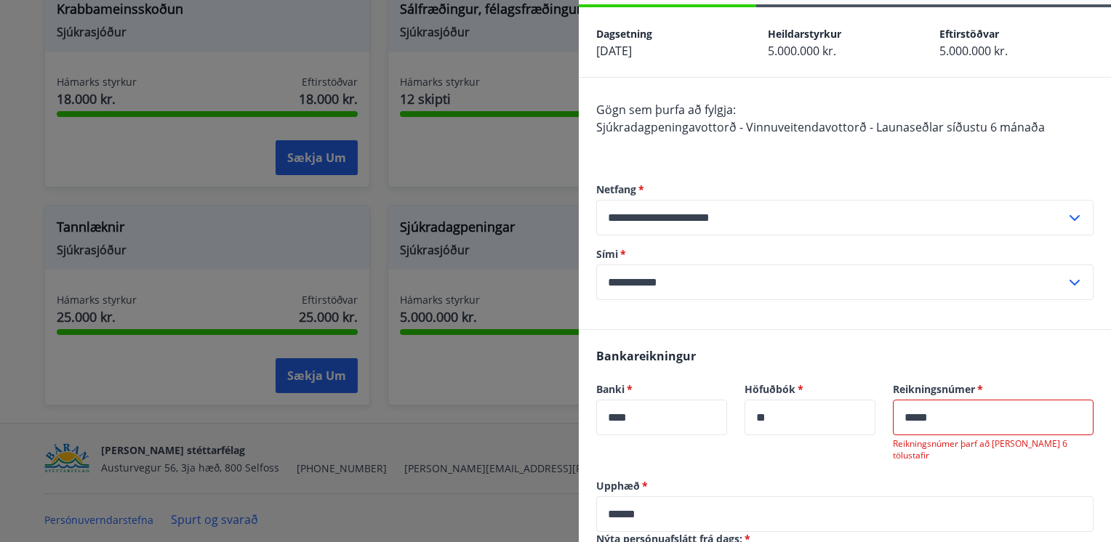
scroll to position [69, 0]
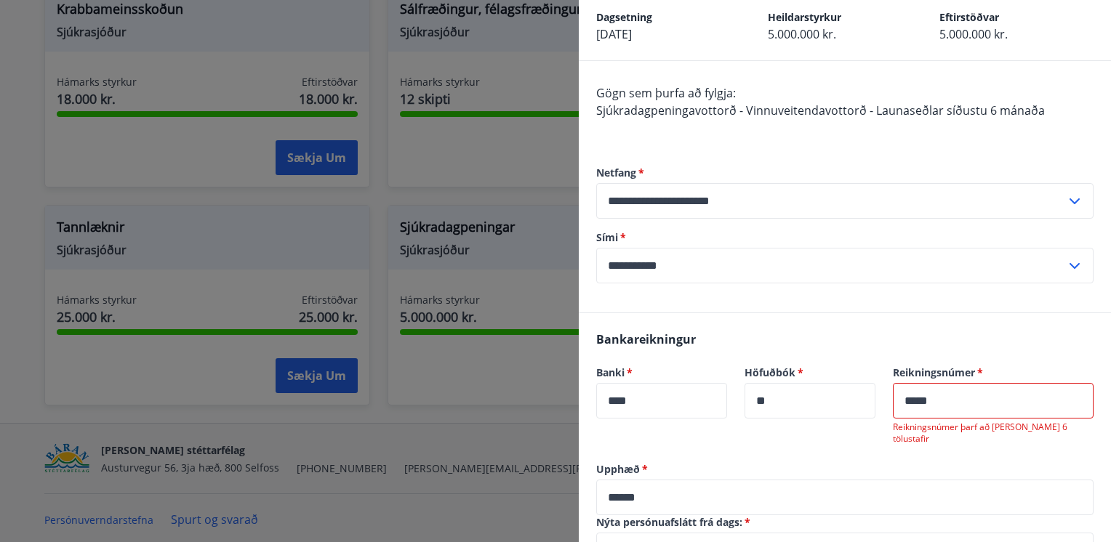
click at [979, 400] on input "*****" at bounding box center [993, 401] width 201 height 36
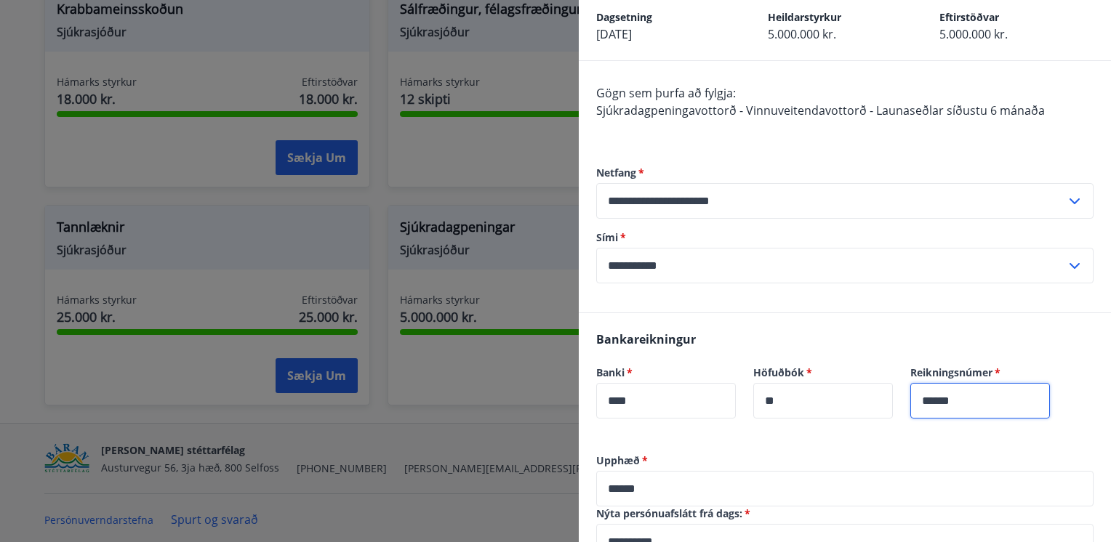
type input "******"
click at [970, 457] on label "Upphæð   *" at bounding box center [844, 461] width 497 height 15
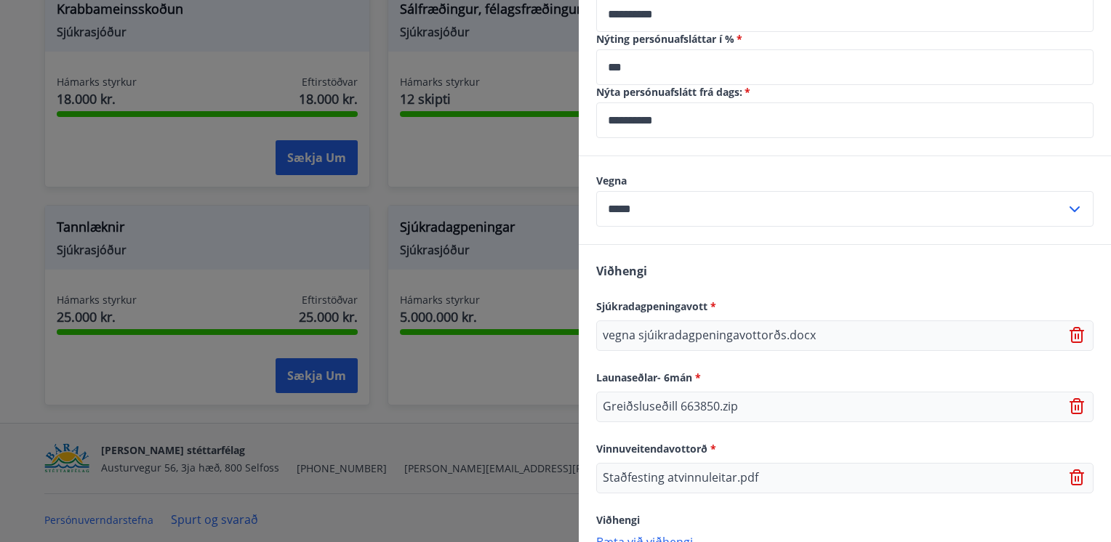
scroll to position [744, 0]
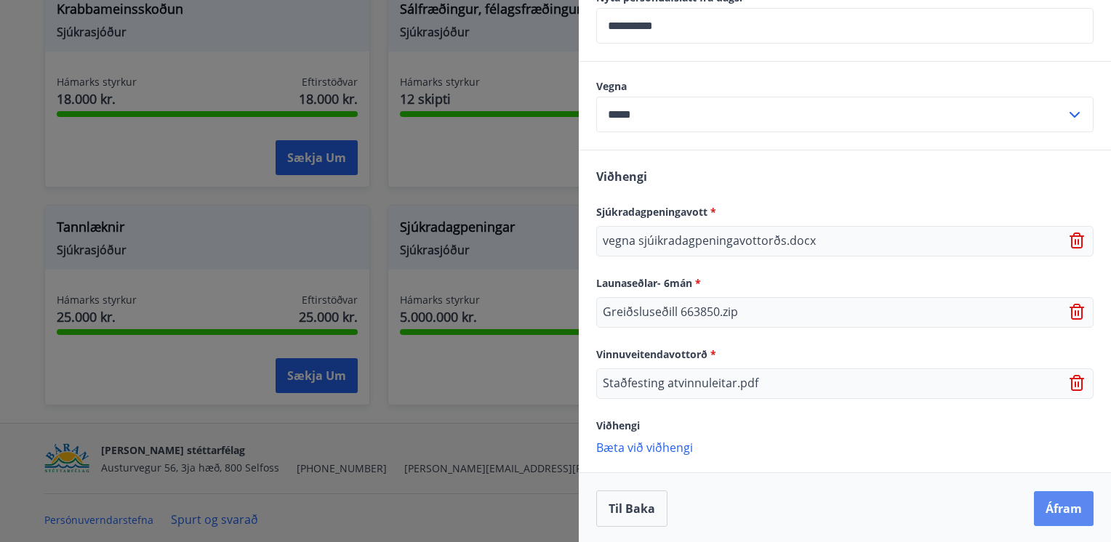
click at [1047, 514] on button "Áfram" at bounding box center [1064, 508] width 60 height 35
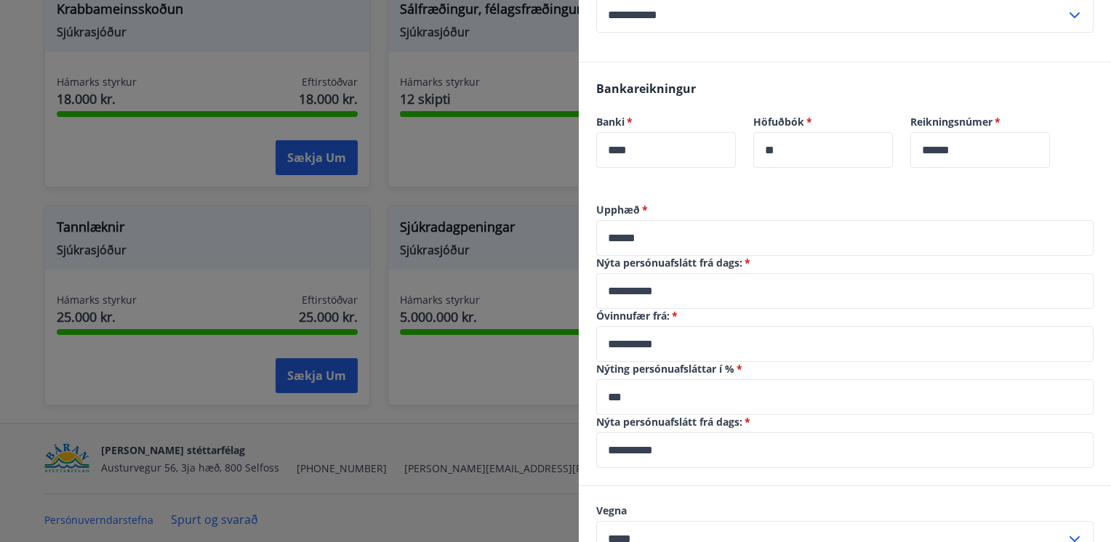
scroll to position [0, 0]
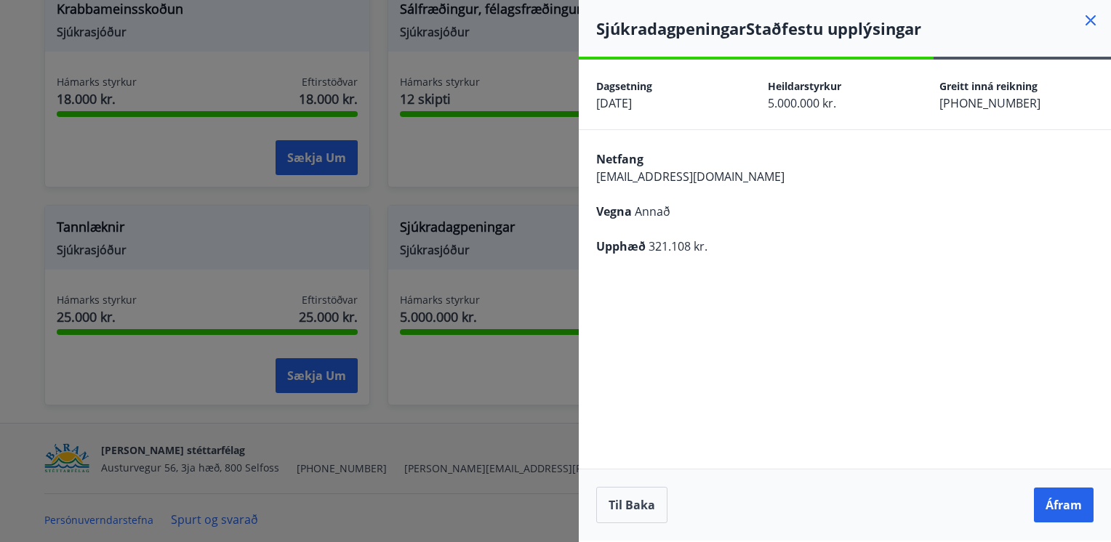
drag, startPoint x: 1107, startPoint y: 464, endPoint x: 1113, endPoint y: 184, distance: 280.0
click at [617, 513] on button "Til baka" at bounding box center [631, 505] width 71 height 36
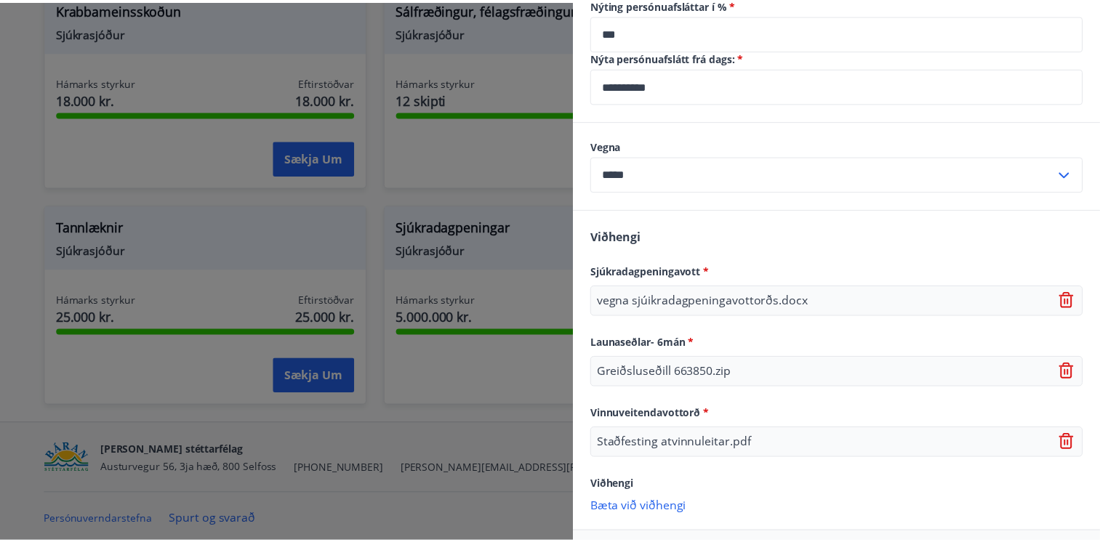
scroll to position [744, 0]
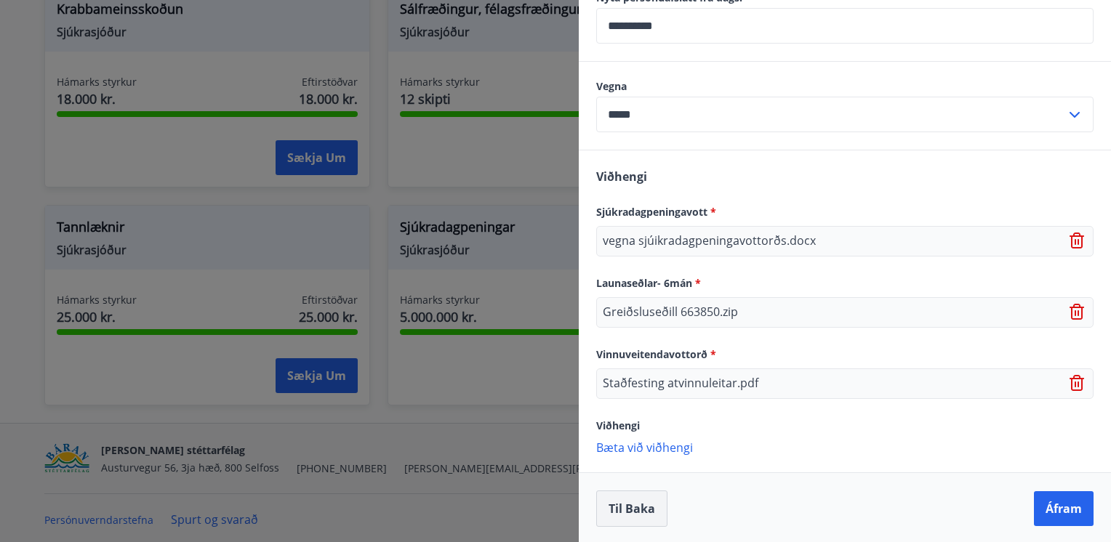
click at [651, 505] on button "Til baka" at bounding box center [631, 509] width 71 height 36
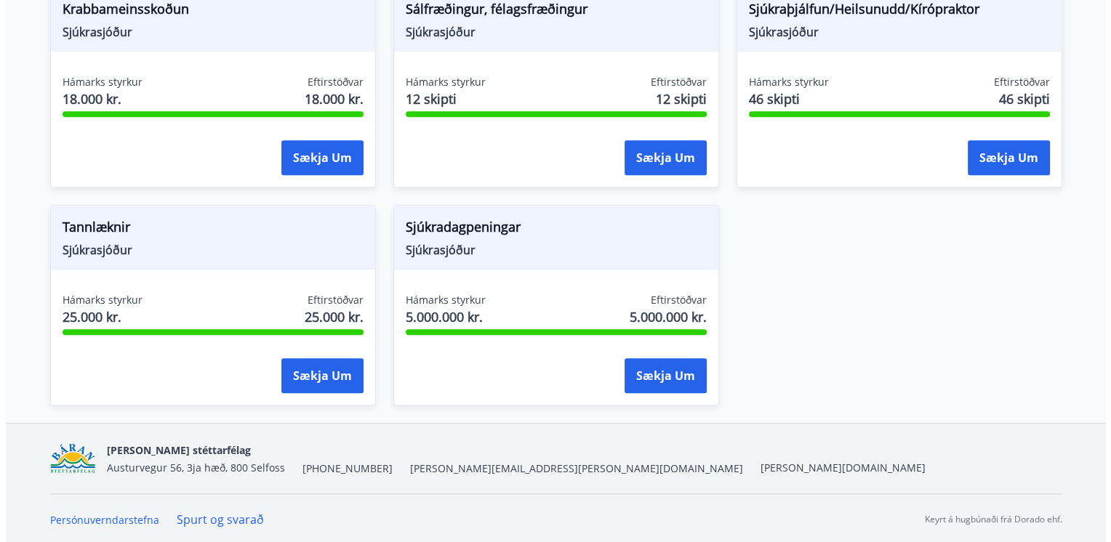
scroll to position [0, 0]
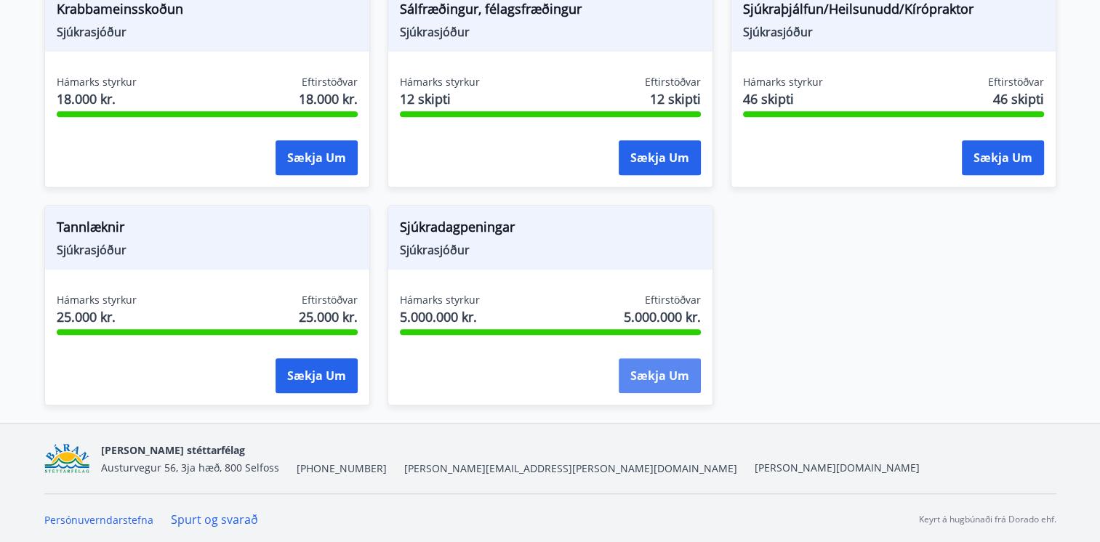
click at [637, 368] on button "Sækja um" at bounding box center [660, 375] width 82 height 35
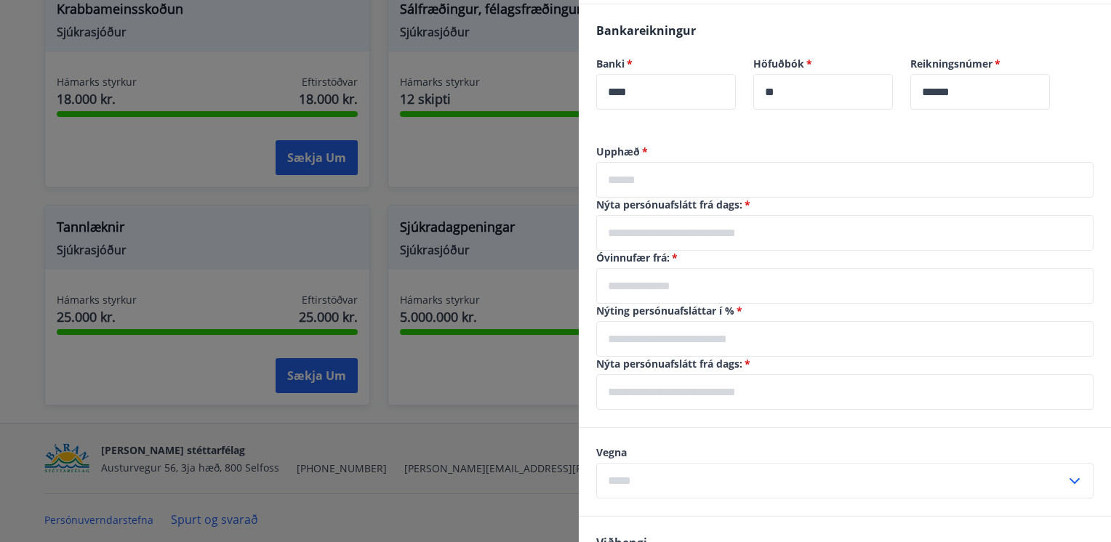
scroll to position [352, 0]
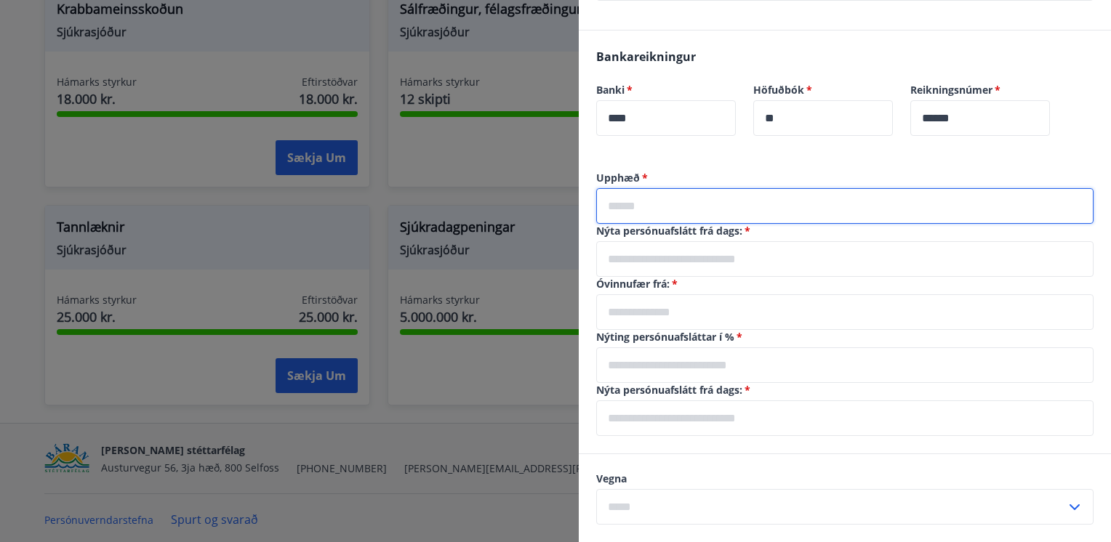
click at [773, 217] on input "text" at bounding box center [844, 206] width 497 height 36
click at [773, 214] on input "text" at bounding box center [844, 206] width 497 height 36
type input "******"
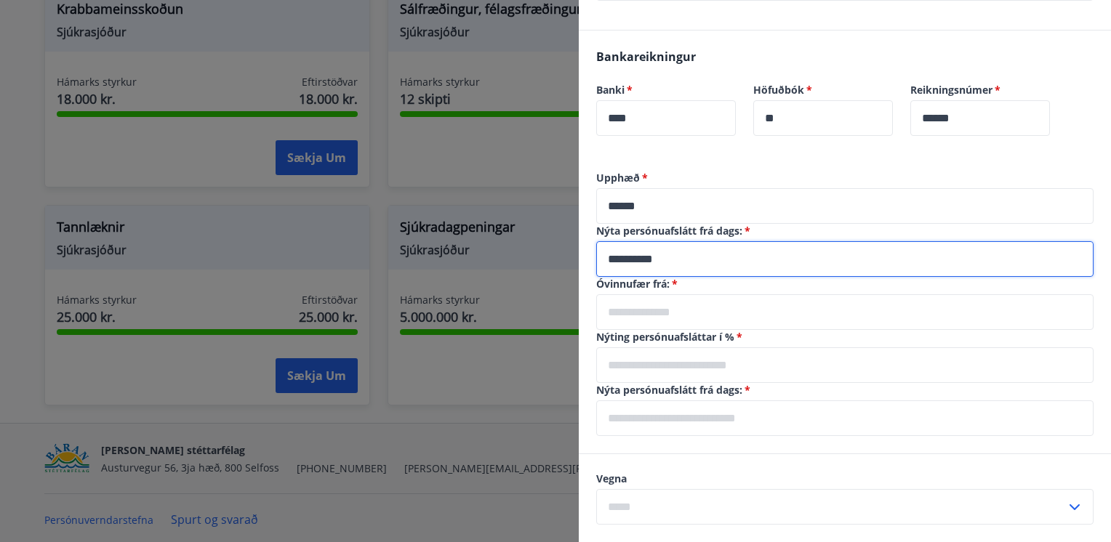
type input "**********"
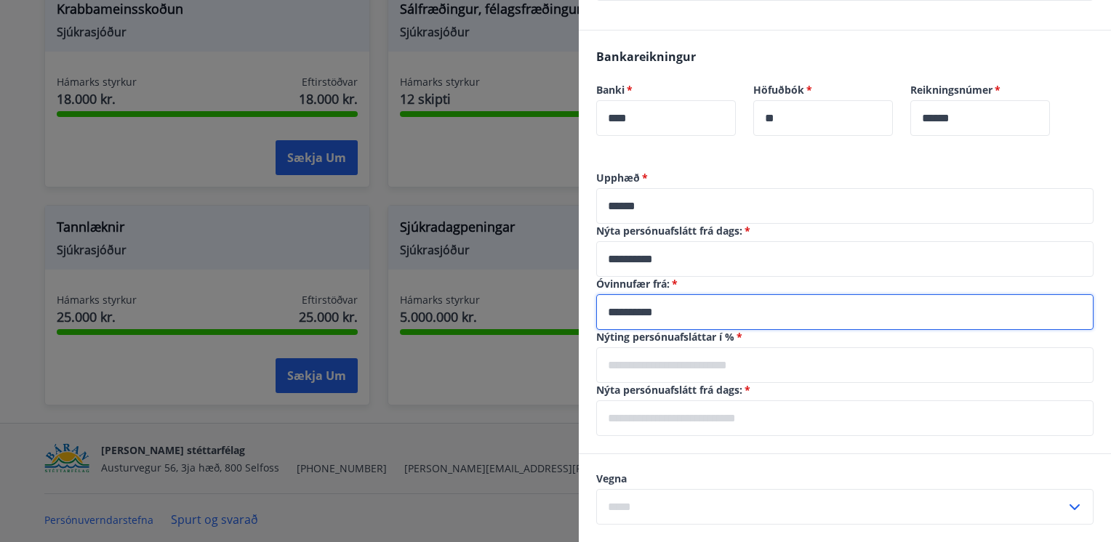
type input "**********"
click at [725, 370] on input "text" at bounding box center [844, 366] width 497 height 36
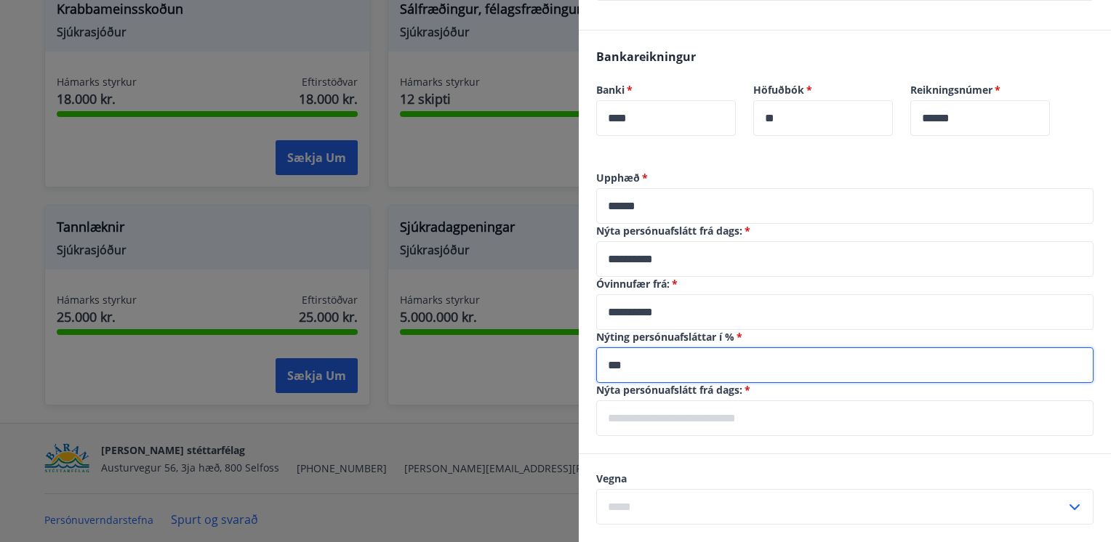
type input "***"
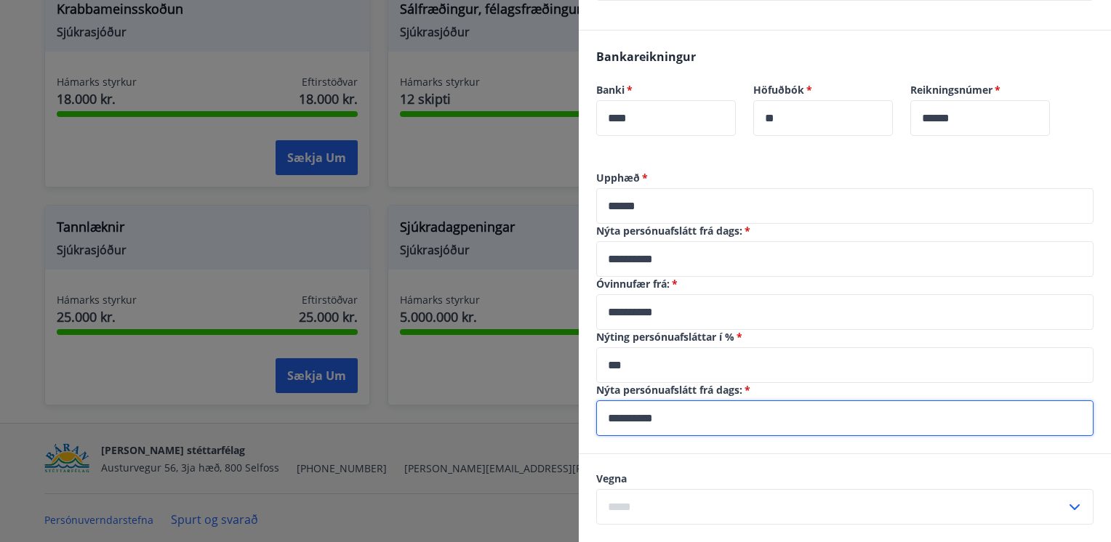
type input "**********"
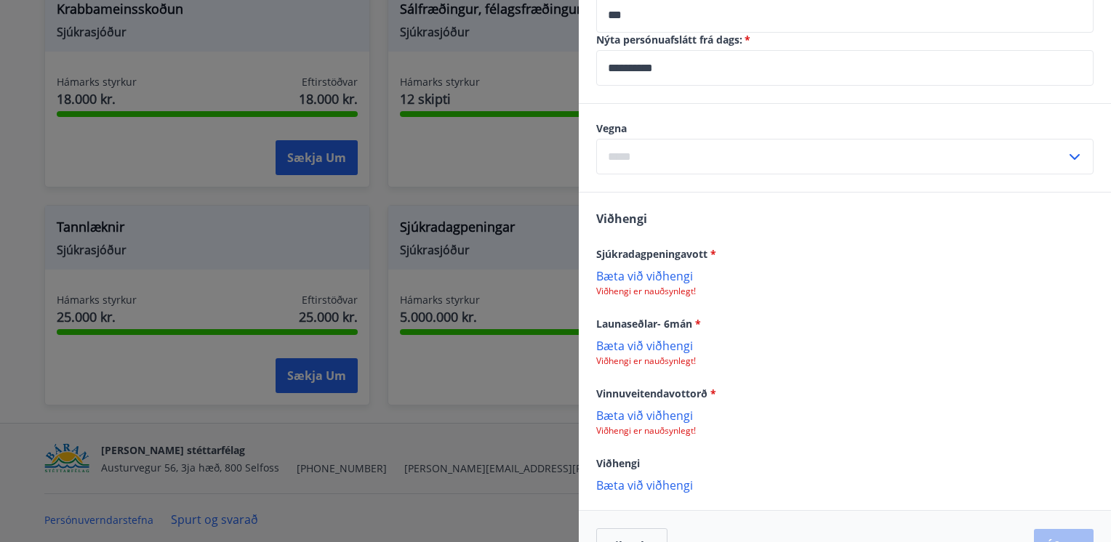
scroll to position [742, 0]
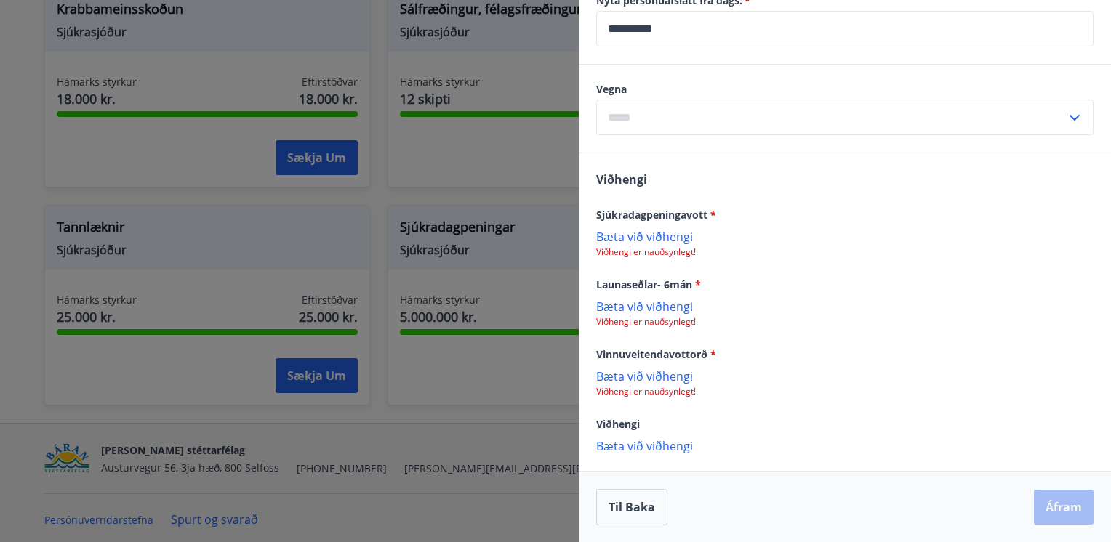
click at [1066, 118] on icon at bounding box center [1074, 117] width 17 height 17
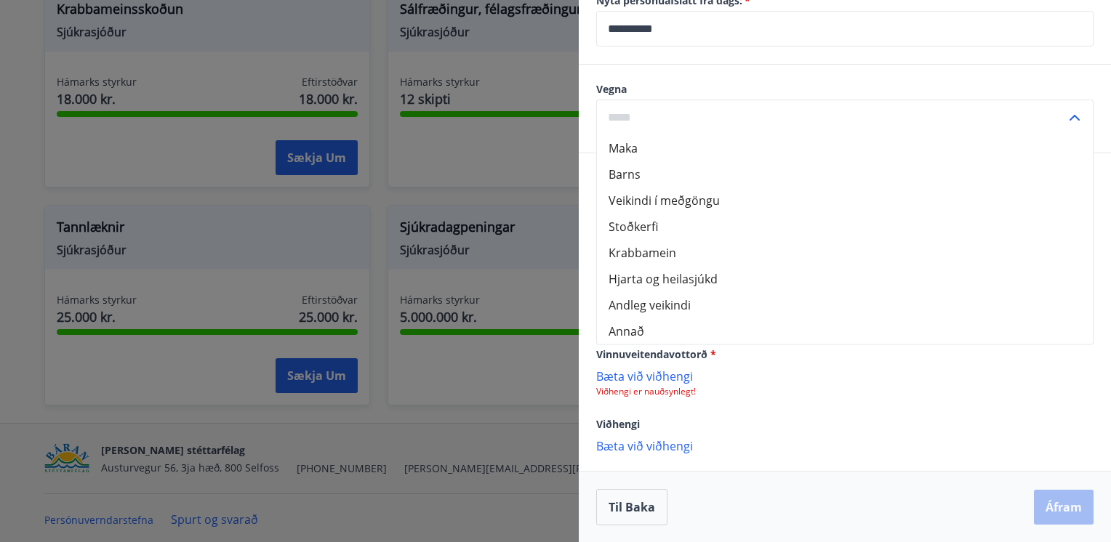
click at [763, 310] on li "Andleg veikindi" at bounding box center [845, 305] width 496 height 26
type input "**********"
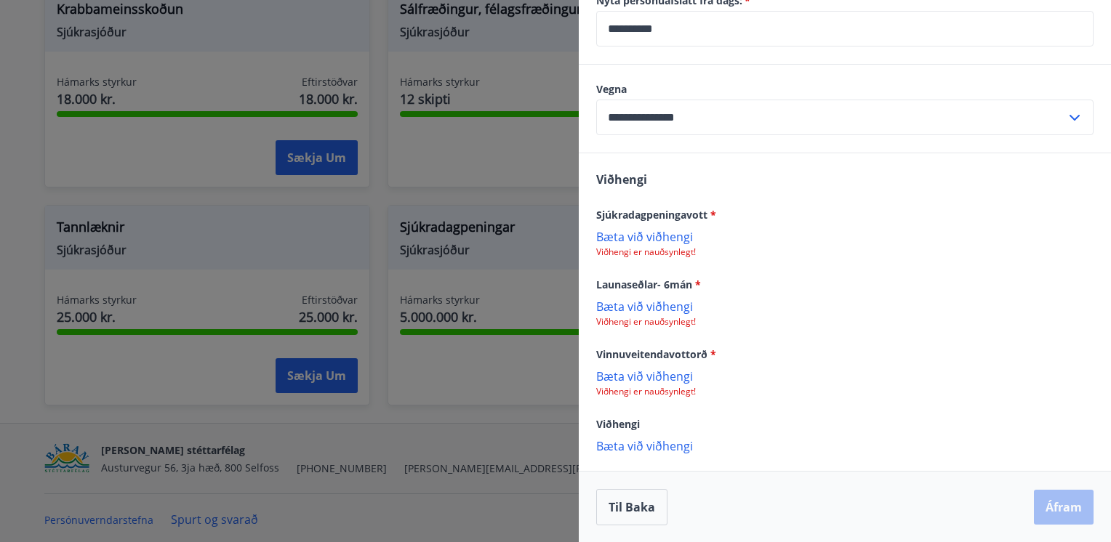
click at [665, 237] on p "Bæta við viðhengi" at bounding box center [844, 236] width 497 height 15
click at [617, 308] on p "Bæta við viðhengi" at bounding box center [844, 307] width 497 height 15
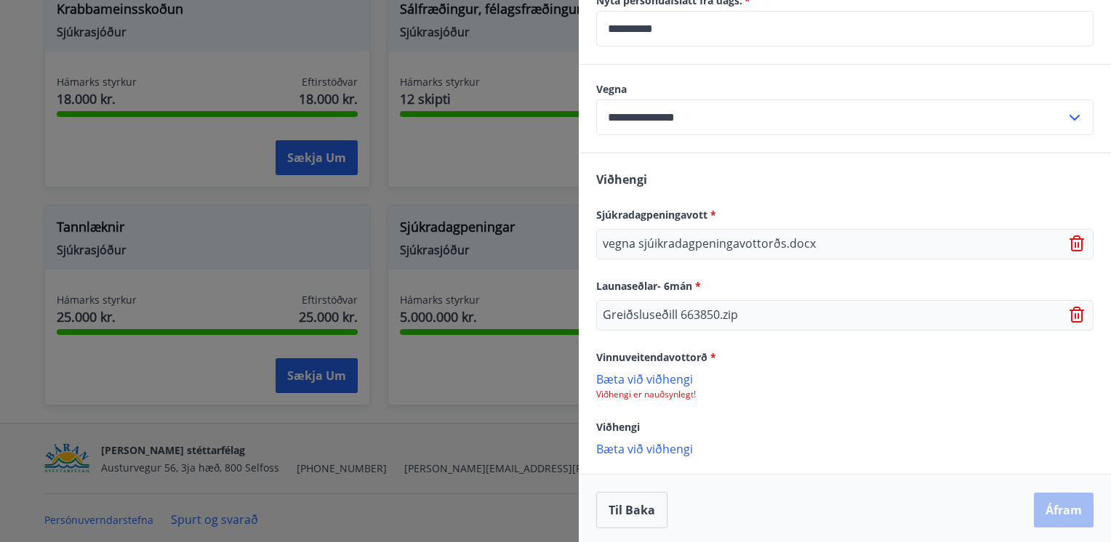
click at [625, 374] on p "Bæta við viðhengi" at bounding box center [844, 379] width 497 height 15
click at [1051, 502] on button "Áfram" at bounding box center [1064, 511] width 60 height 35
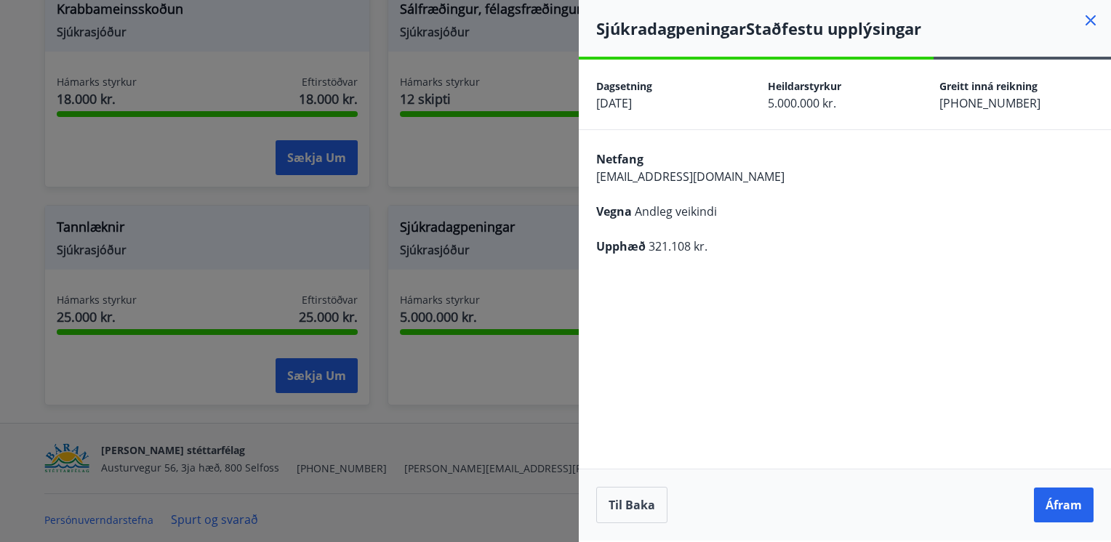
scroll to position [0, 0]
click at [1052, 503] on button "Áfram" at bounding box center [1064, 505] width 60 height 35
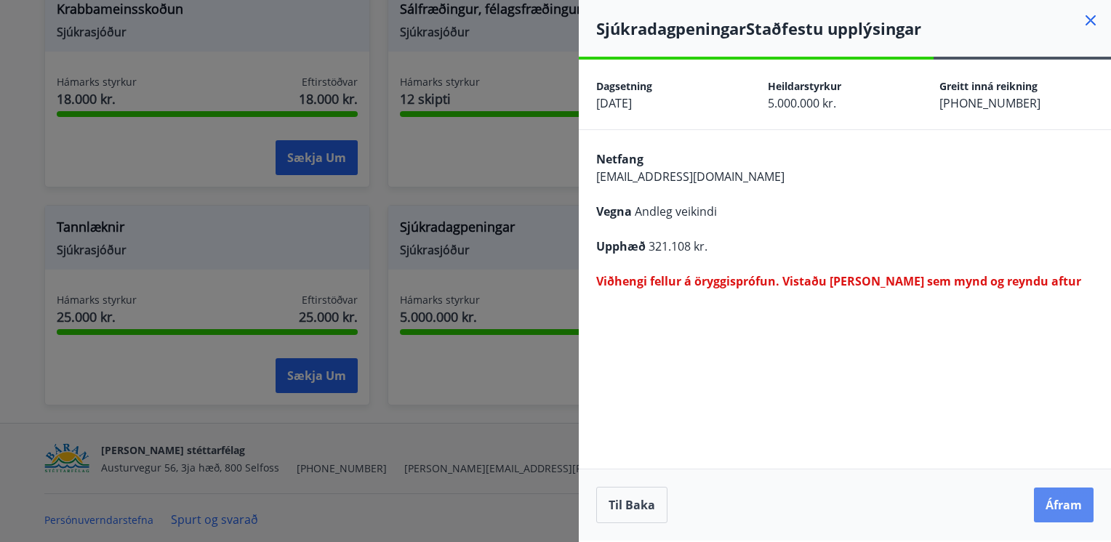
click at [1061, 499] on button "Áfram" at bounding box center [1064, 505] width 60 height 35
click at [639, 510] on button "Til baka" at bounding box center [631, 505] width 71 height 36
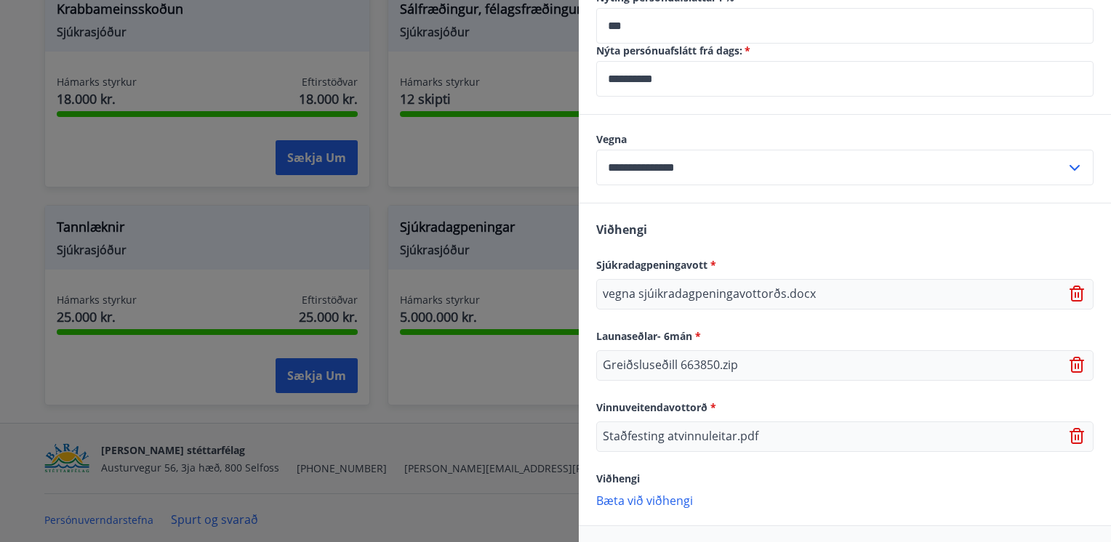
scroll to position [744, 0]
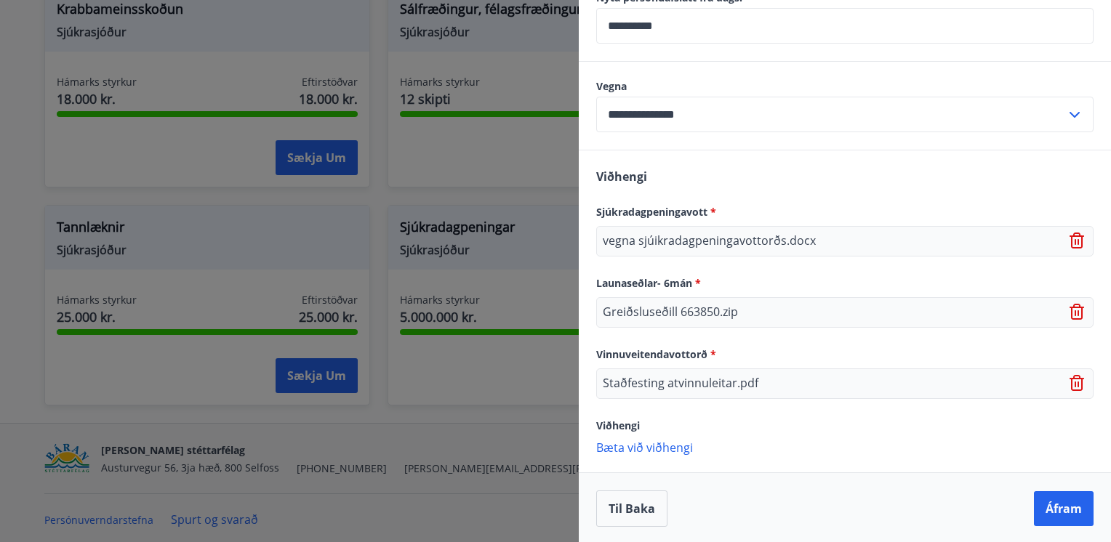
click at [1069, 313] on icon at bounding box center [1077, 312] width 17 height 17
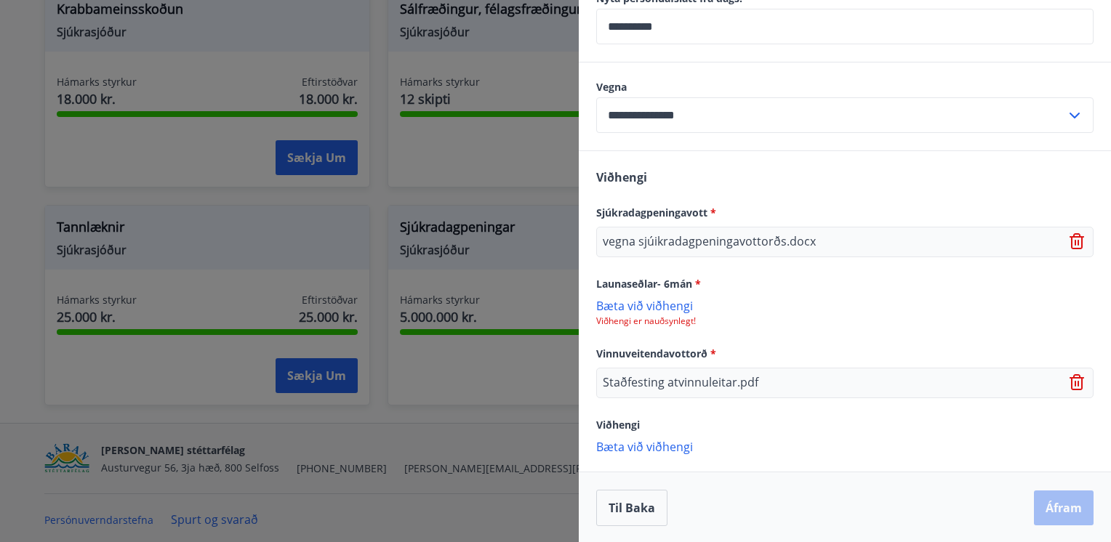
click at [669, 304] on p "Bæta við viðhengi" at bounding box center [844, 305] width 497 height 15
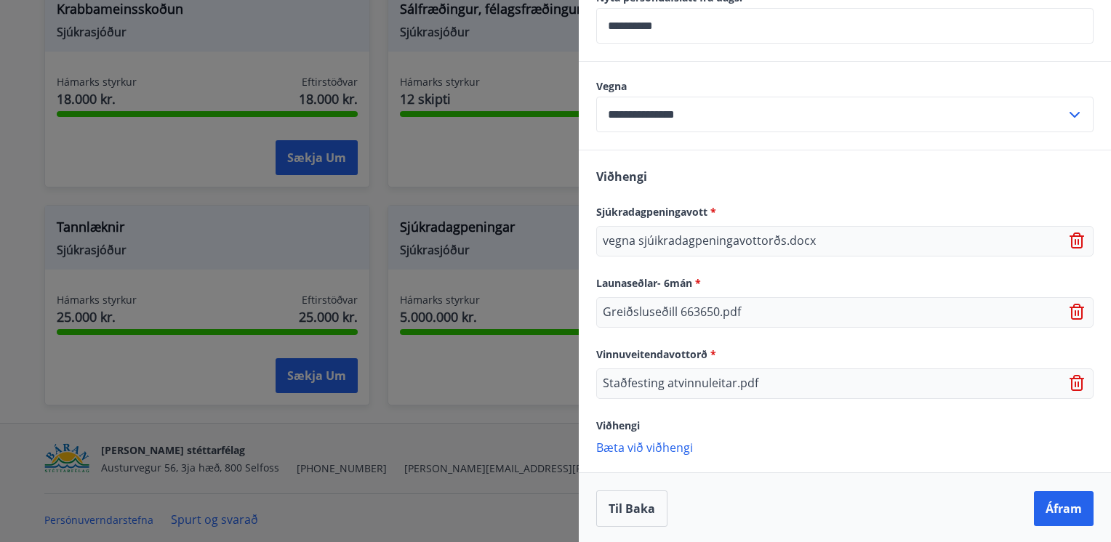
click at [631, 441] on p "Bæta við viðhengi" at bounding box center [844, 447] width 497 height 15
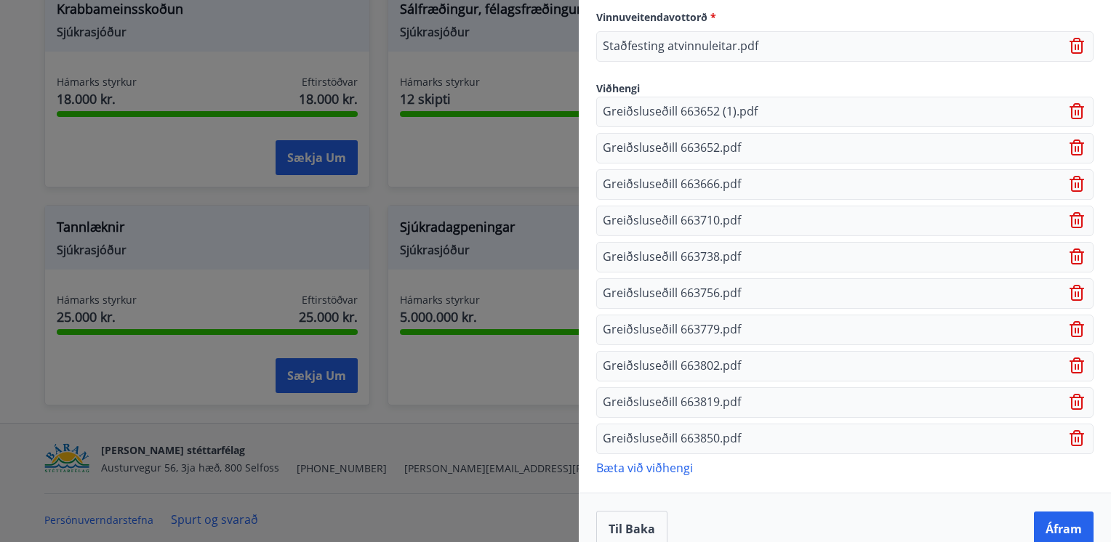
scroll to position [1099, 0]
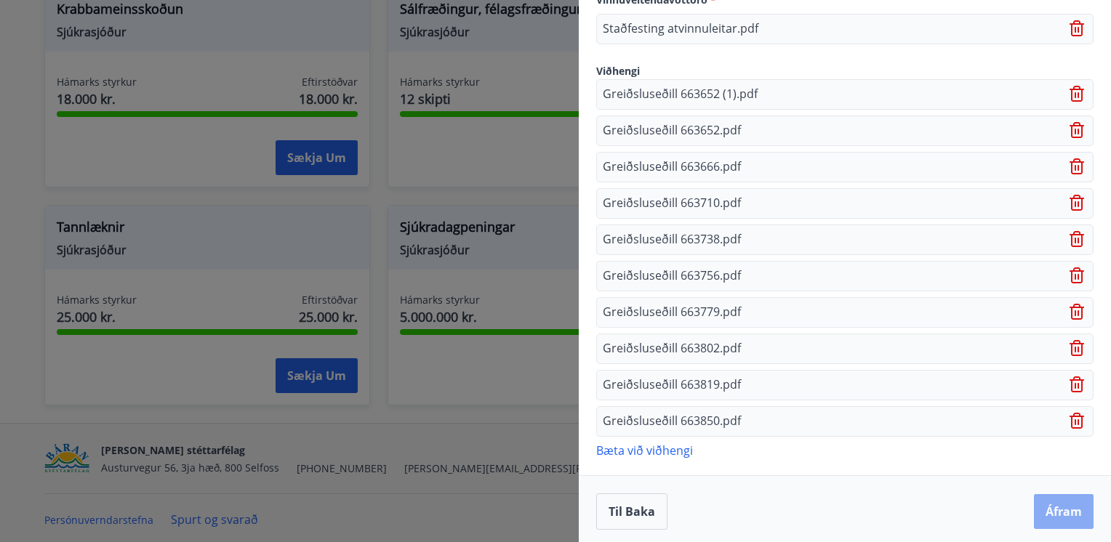
click at [1061, 513] on button "Áfram" at bounding box center [1064, 511] width 60 height 35
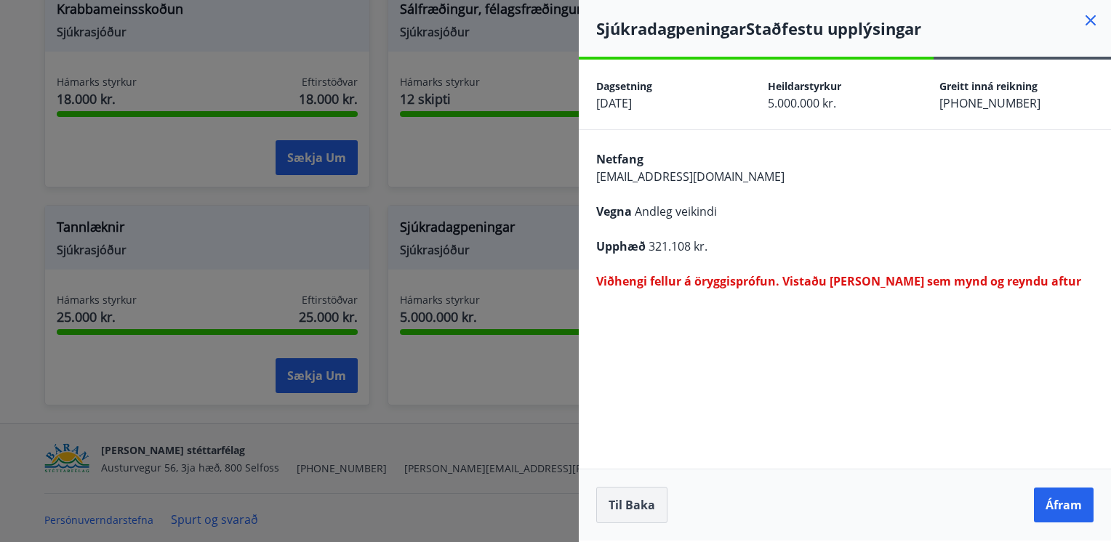
click at [643, 507] on button "Til baka" at bounding box center [631, 505] width 71 height 36
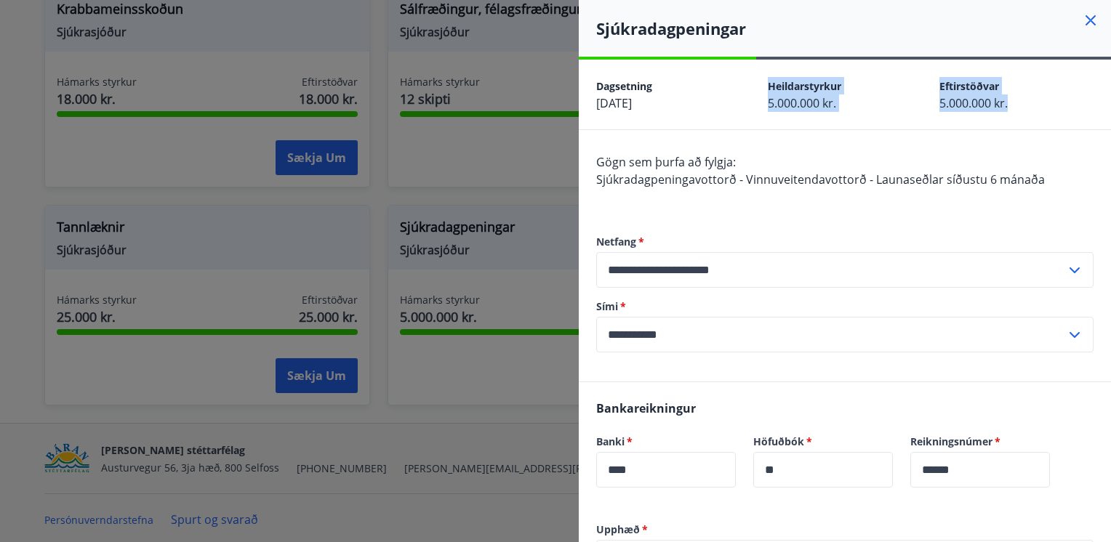
drag, startPoint x: 764, startPoint y: 84, endPoint x: 1000, endPoint y: 98, distance: 236.7
click at [1000, 98] on div "Dagsetning [DATE] Heildarstyrkur 5.000.000 kr. Eftirstöðvar 5.000.000 kr." at bounding box center [845, 95] width 532 height 70
click at [836, 162] on div "Gögn sem þurfa að fylgja: Sjúkradagpeningavottorð - Vinnuveitendavottorð - Laun…" at bounding box center [844, 179] width 497 height 52
click at [833, 155] on div "Gögn sem þurfa að fylgja: Sjúkradagpeningavottorð - Vinnuveitendavottorð - Laun…" at bounding box center [844, 179] width 497 height 52
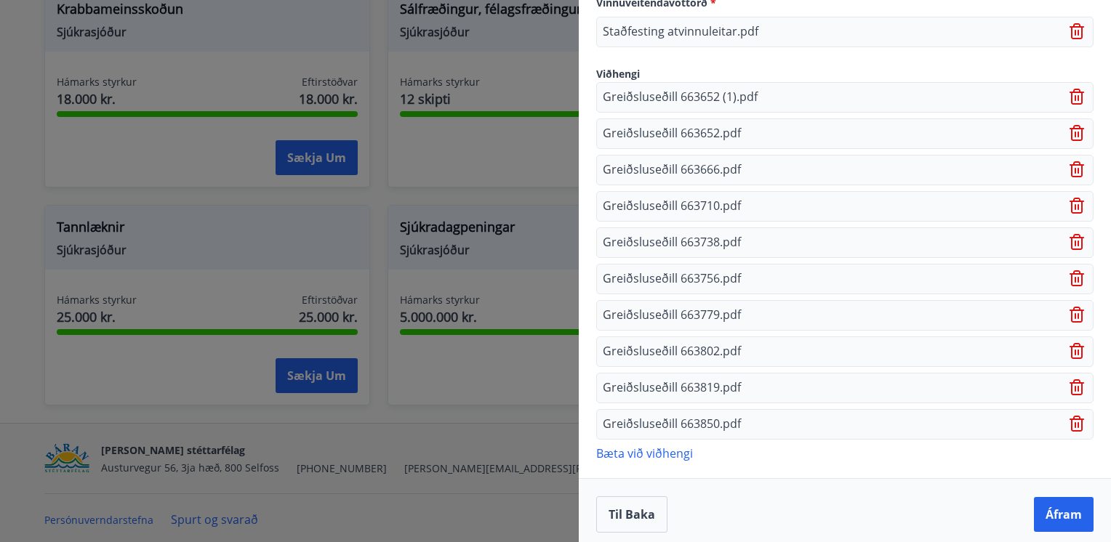
scroll to position [1099, 0]
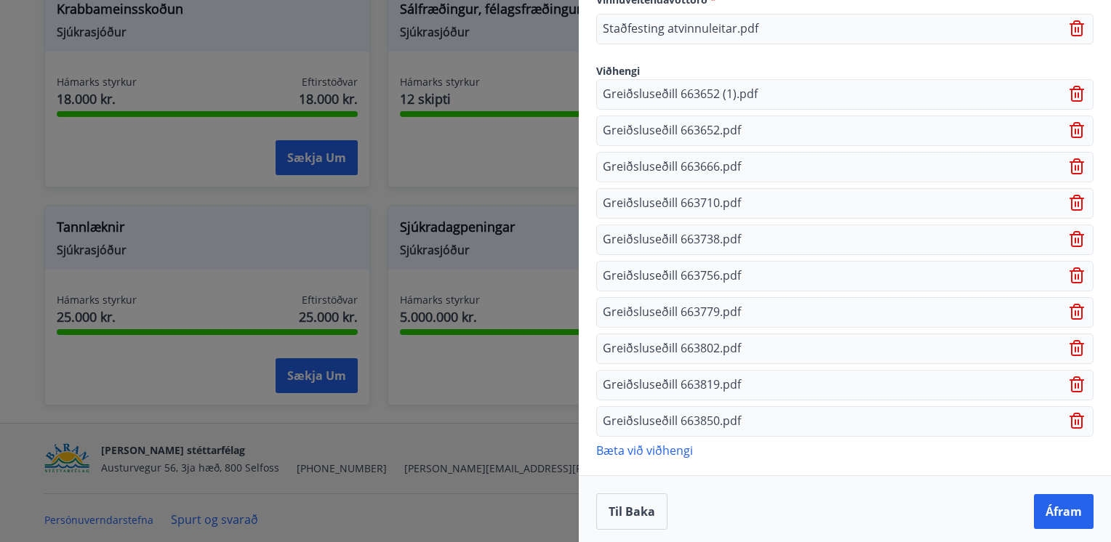
click at [1069, 97] on icon at bounding box center [1076, 94] width 15 height 16
click at [1060, 79] on div "Viðhengi" at bounding box center [844, 70] width 497 height 17
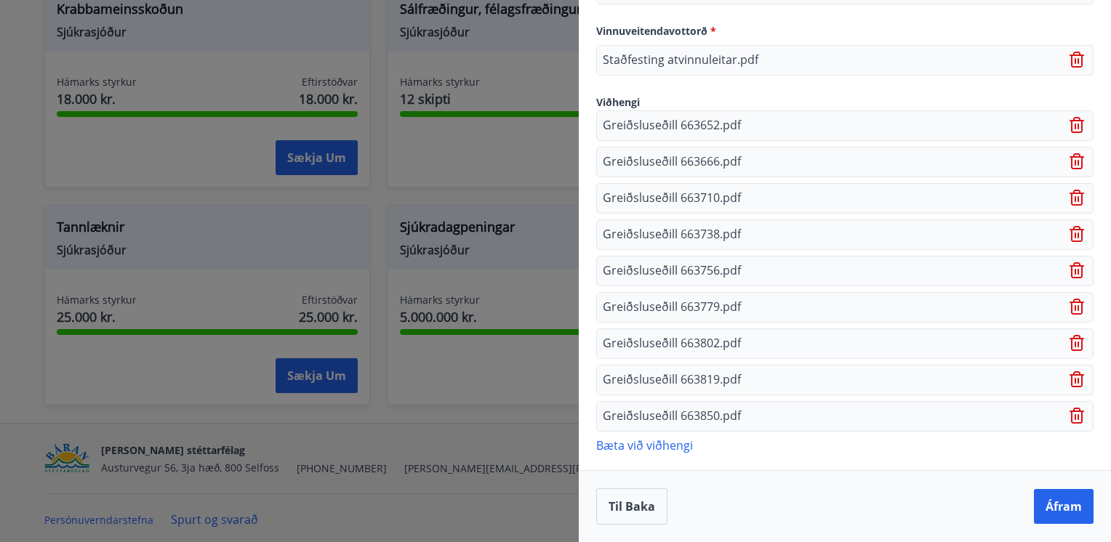
scroll to position [1064, 0]
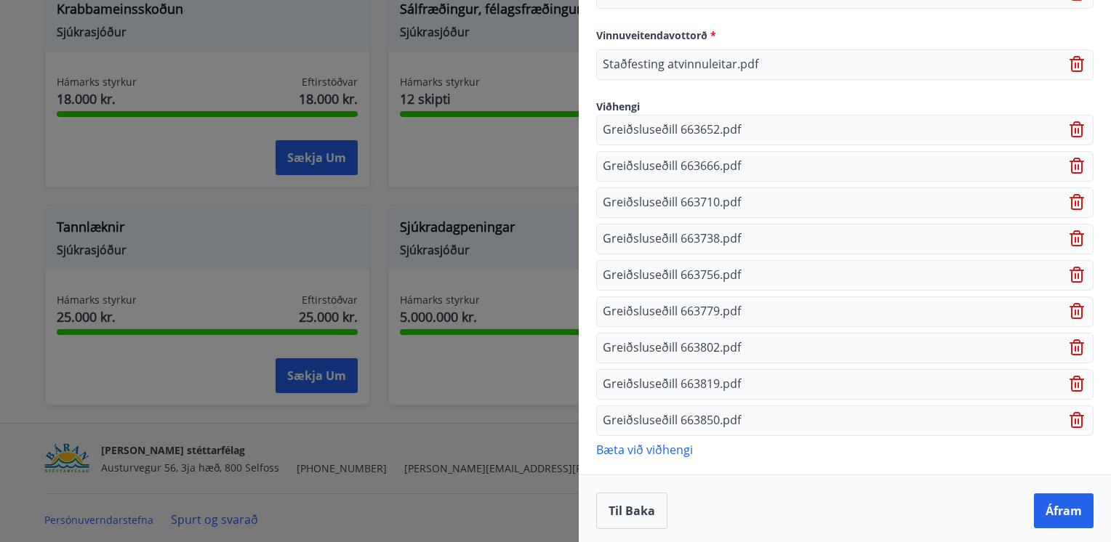
click at [1060, 97] on div "Viðhengi" at bounding box center [844, 105] width 497 height 17
click at [1069, 412] on icon at bounding box center [1076, 420] width 15 height 16
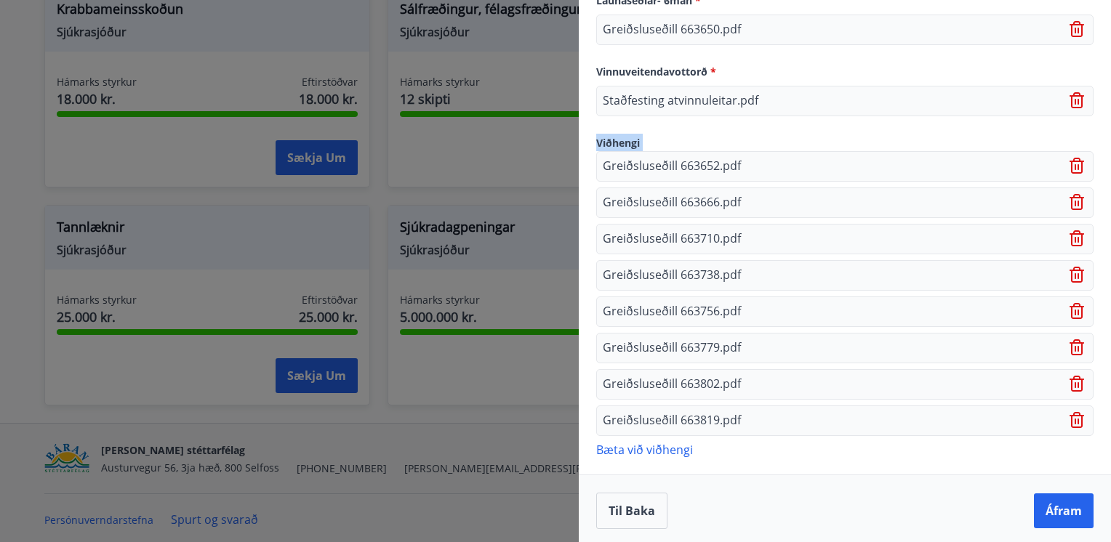
click at [1069, 412] on icon at bounding box center [1076, 420] width 15 height 16
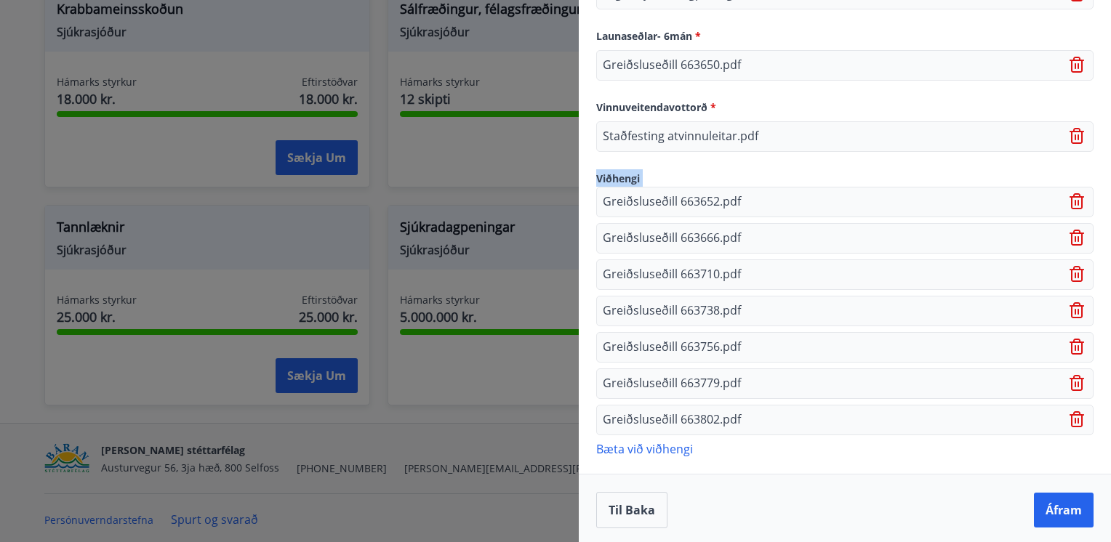
click at [1069, 411] on icon at bounding box center [1076, 419] width 15 height 16
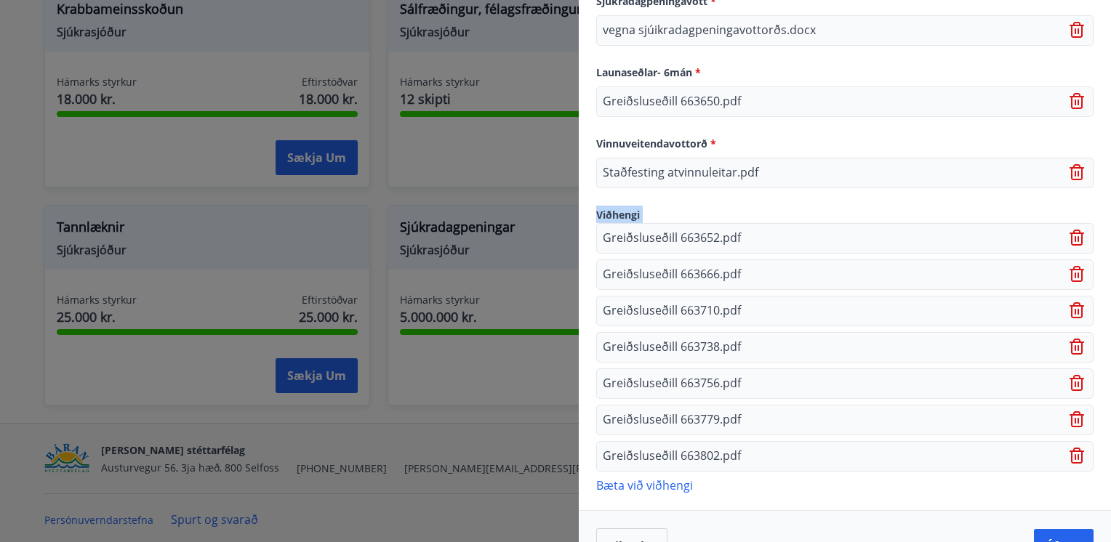
click at [1069, 411] on icon at bounding box center [1076, 419] width 15 height 16
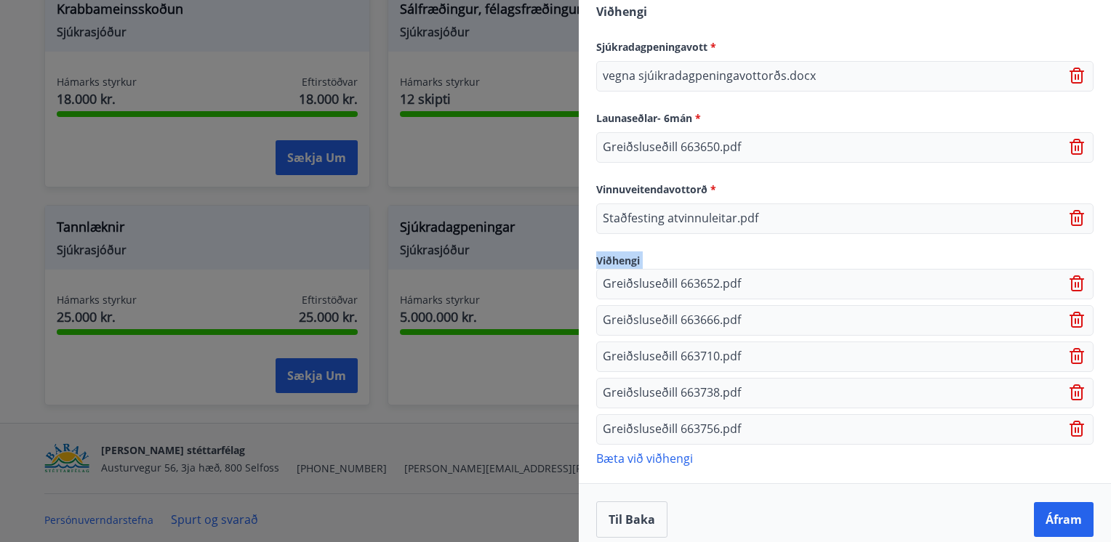
click at [1069, 421] on icon at bounding box center [1076, 429] width 15 height 16
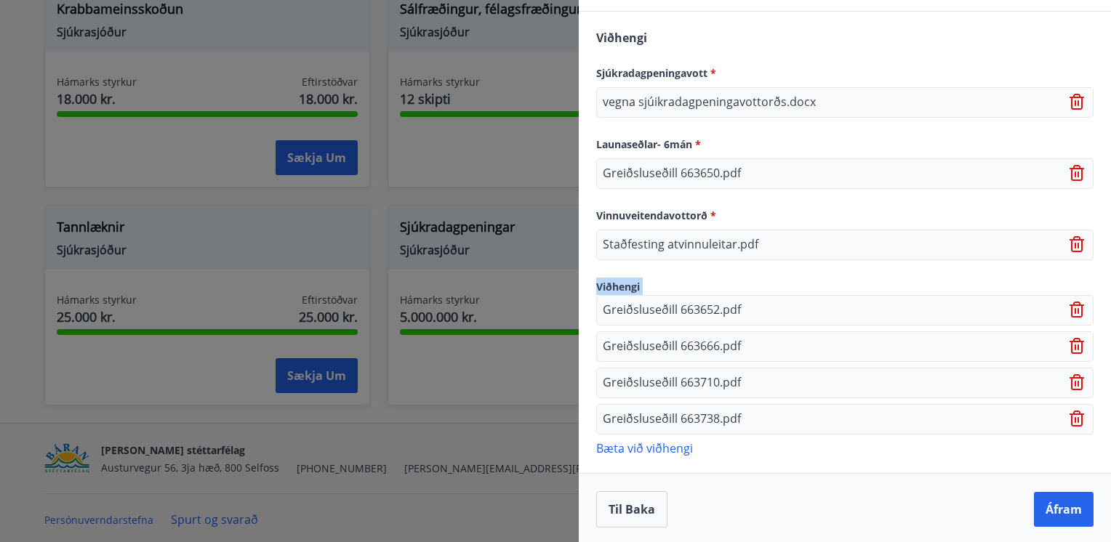
click at [1069, 411] on icon at bounding box center [1076, 419] width 15 height 16
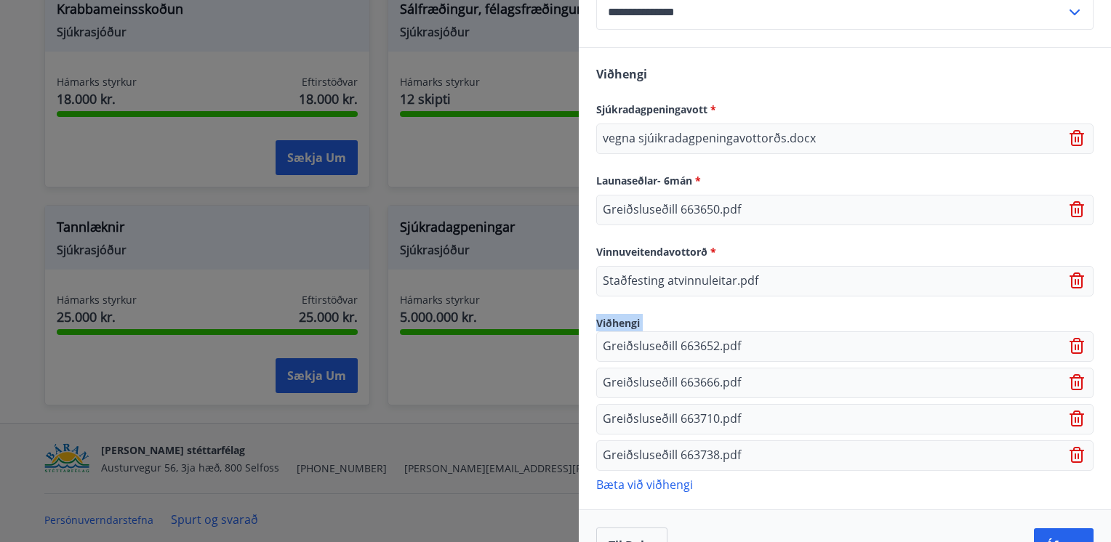
click at [1069, 411] on icon at bounding box center [1076, 419] width 15 height 16
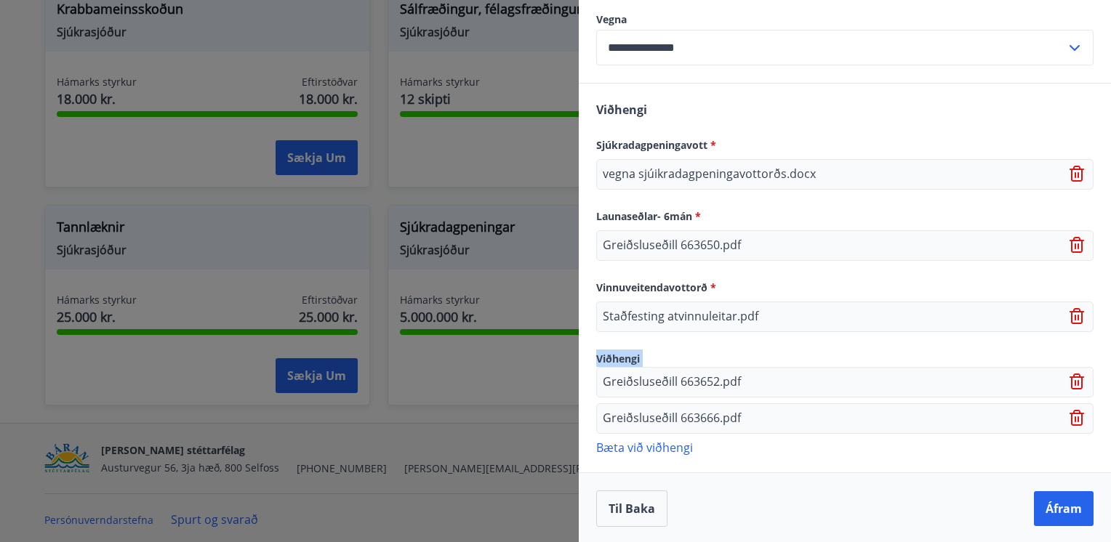
click at [1069, 410] on icon at bounding box center [1076, 418] width 15 height 16
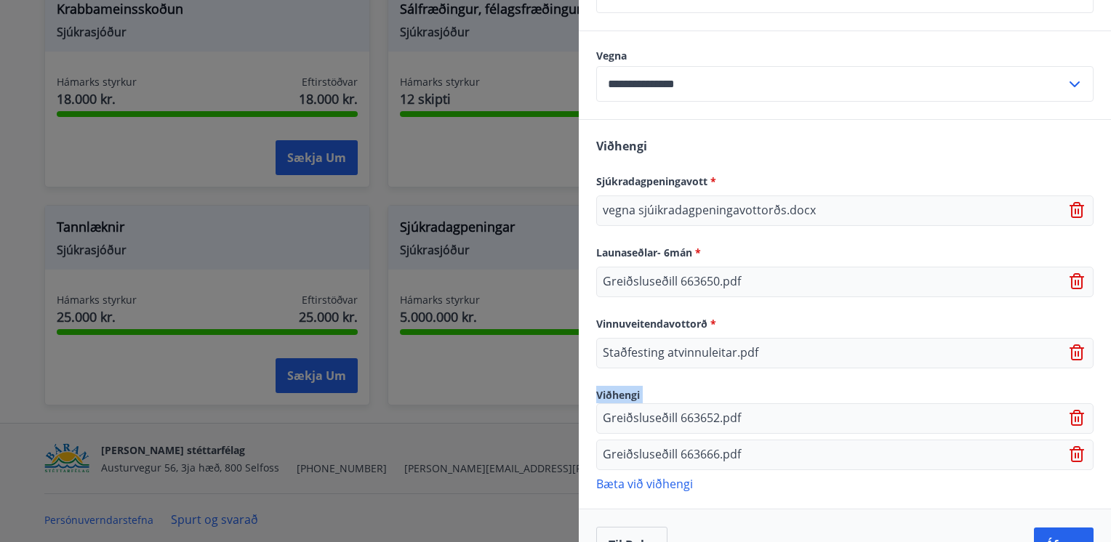
click at [1069, 410] on icon at bounding box center [1076, 418] width 15 height 16
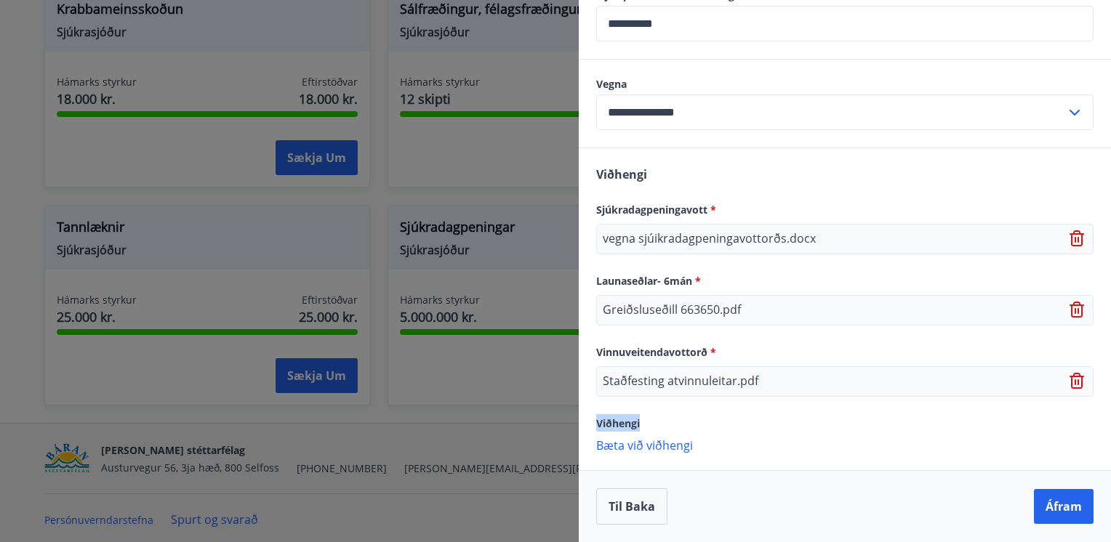
scroll to position [744, 0]
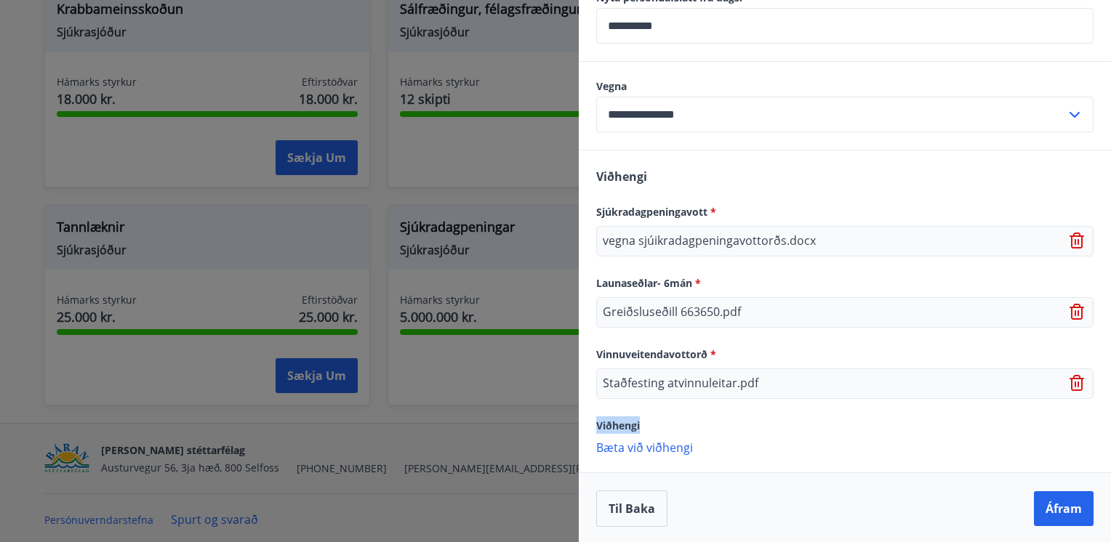
click at [1064, 391] on div "Staðfesting atvinnuleitar.pdf" at bounding box center [844, 384] width 497 height 31
click at [1069, 243] on icon at bounding box center [1077, 241] width 17 height 17
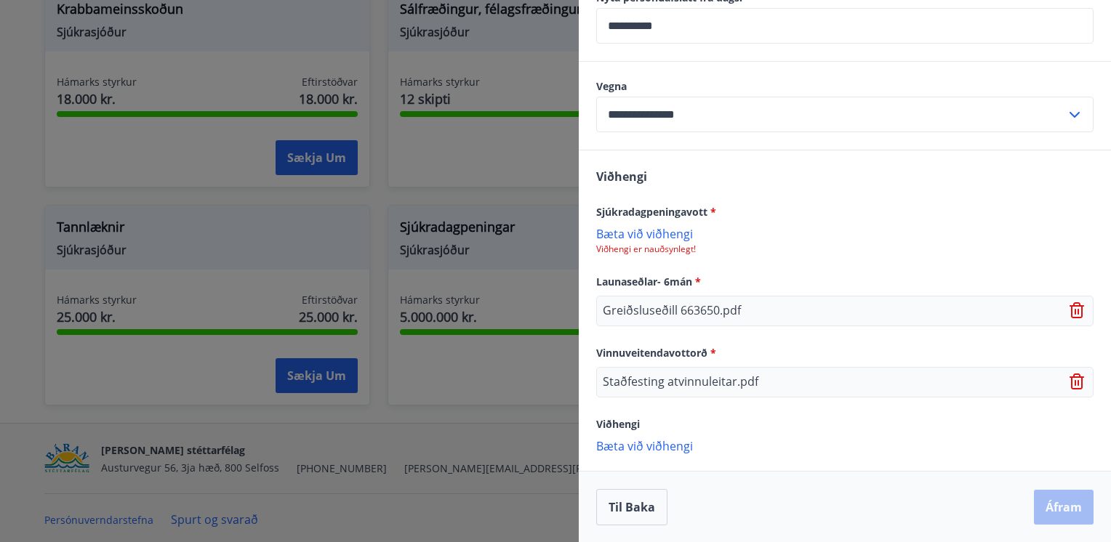
scroll to position [744, 0]
click at [1075, 310] on icon at bounding box center [1075, 313] width 1 height 6
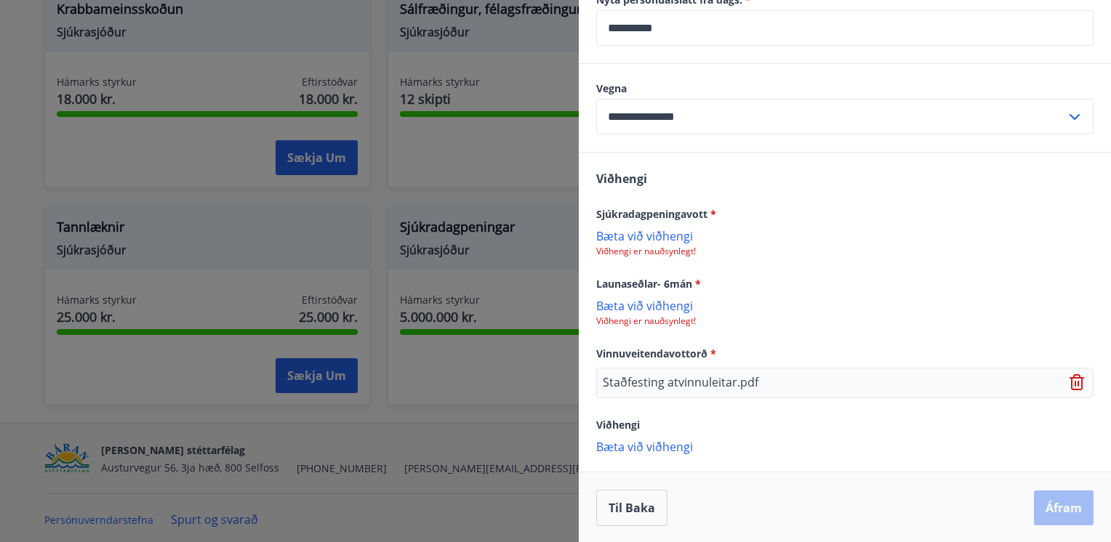
click at [1071, 377] on icon at bounding box center [1077, 377] width 12 height 1
click at [627, 237] on p "Bæta við viðhengi" at bounding box center [844, 236] width 497 height 15
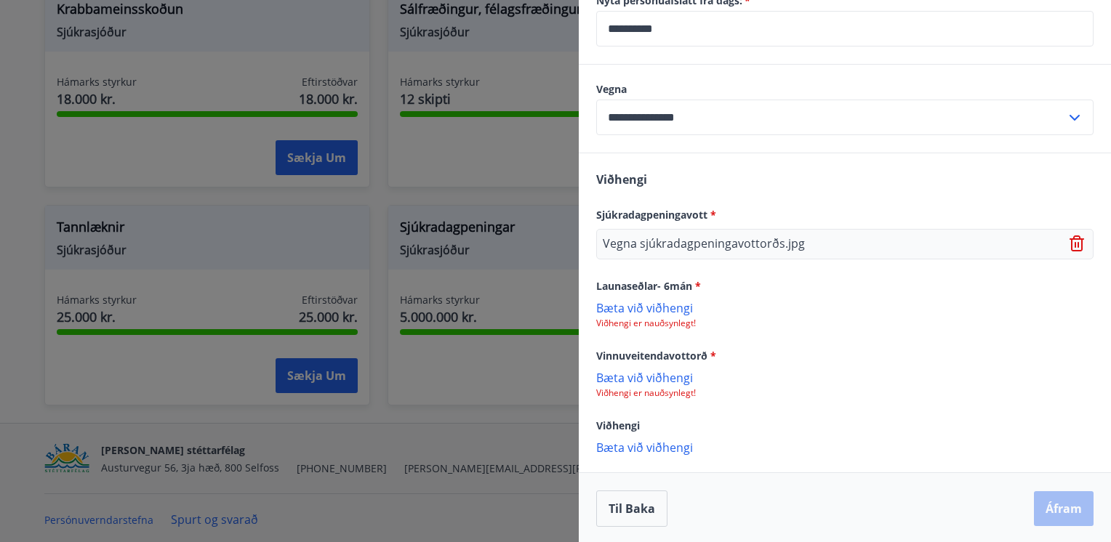
scroll to position [742, 0]
click at [619, 307] on p "Bæta við viðhengi" at bounding box center [844, 307] width 497 height 15
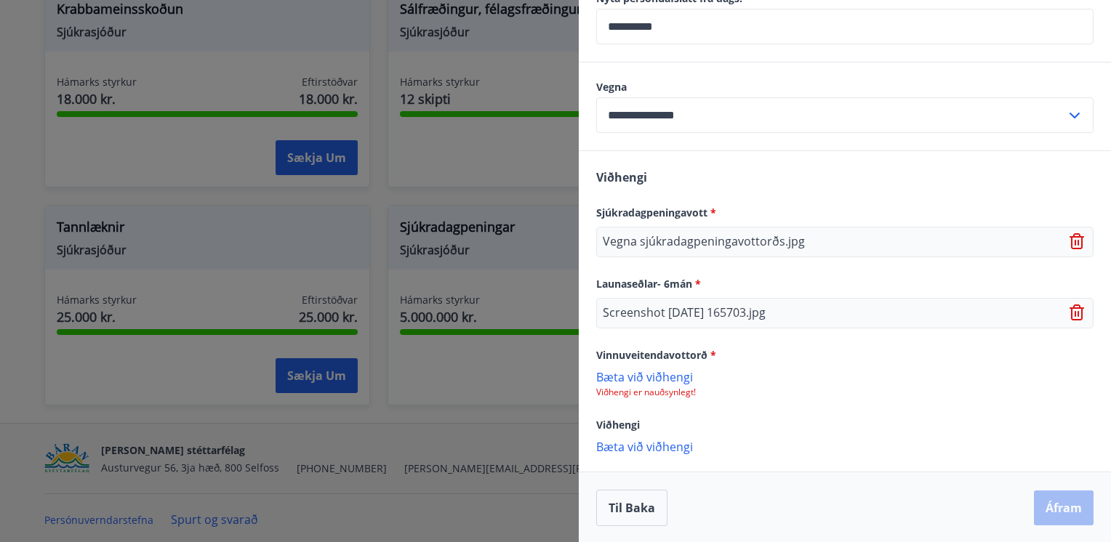
click at [627, 380] on p "Bæta við viðhengi" at bounding box center [844, 376] width 497 height 15
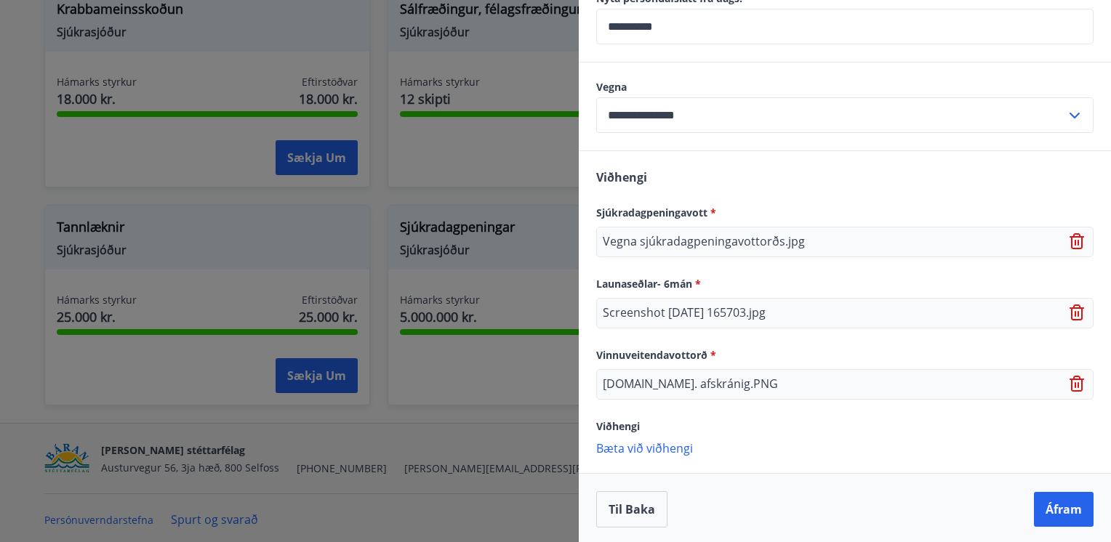
scroll to position [744, 0]
click at [622, 445] on p "Bæta við viðhengi" at bounding box center [844, 447] width 497 height 15
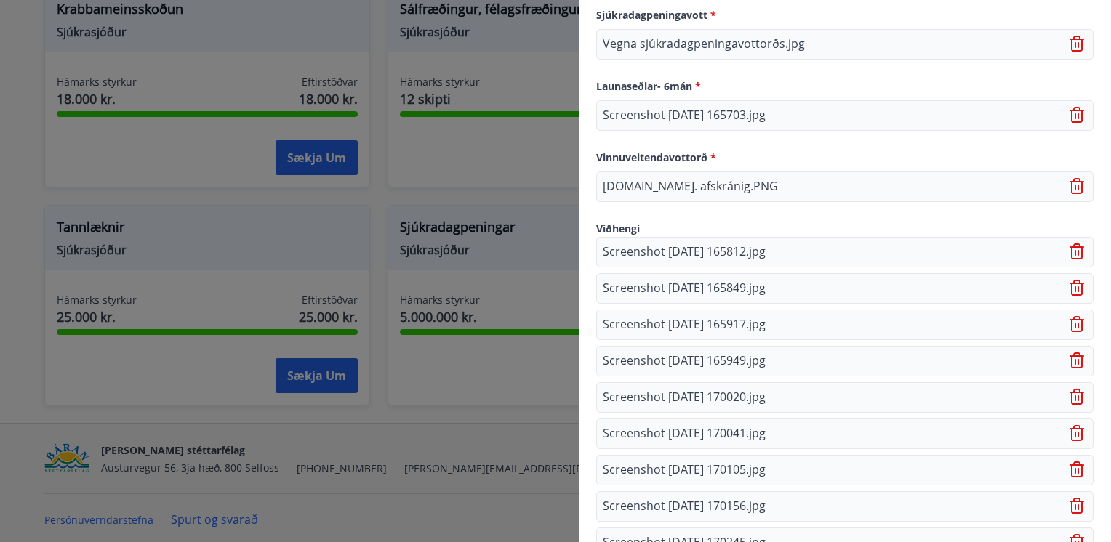
scroll to position [1064, 0]
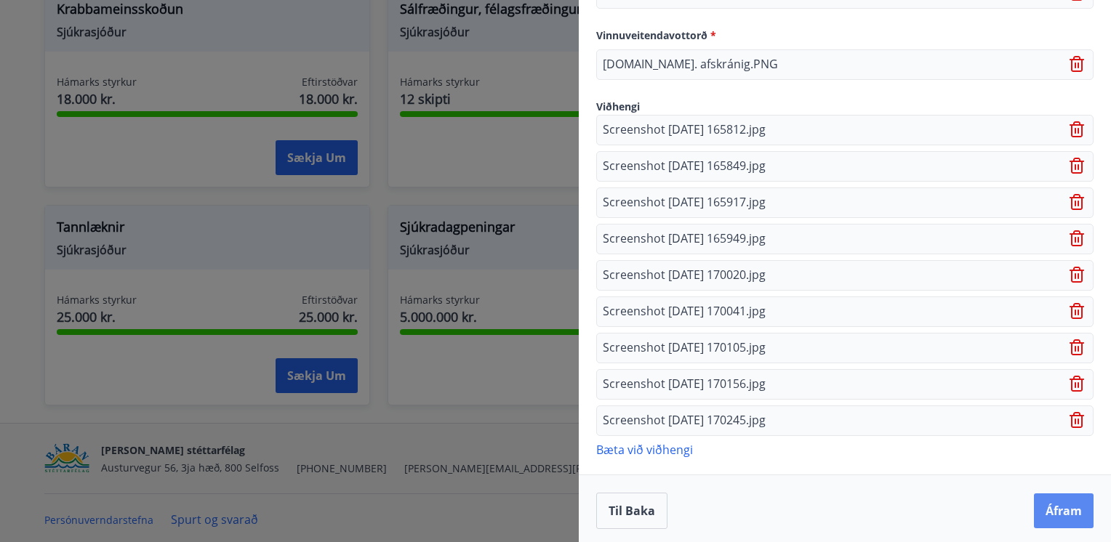
click at [1037, 510] on button "Áfram" at bounding box center [1064, 511] width 60 height 35
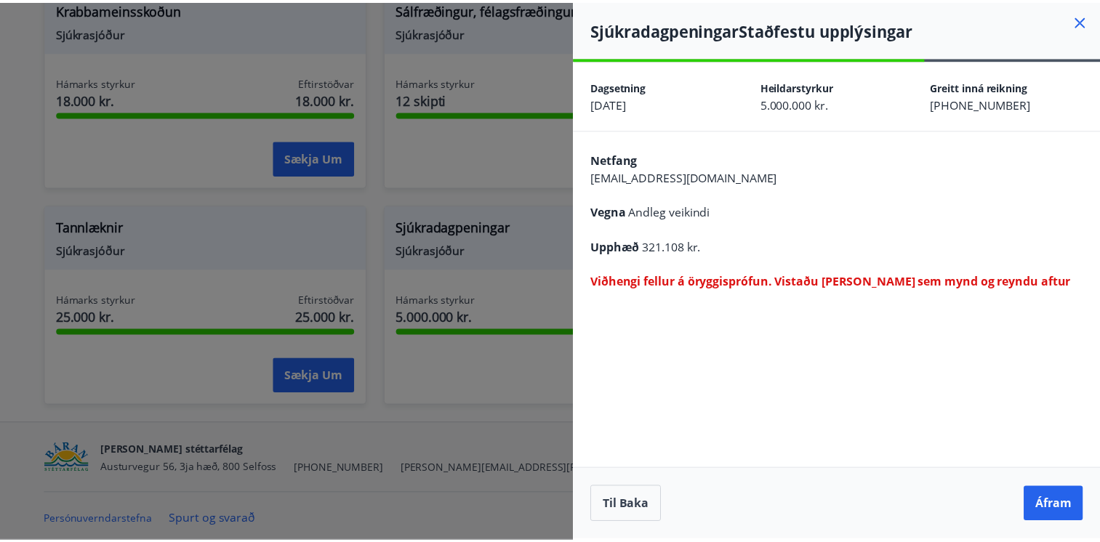
scroll to position [0, 0]
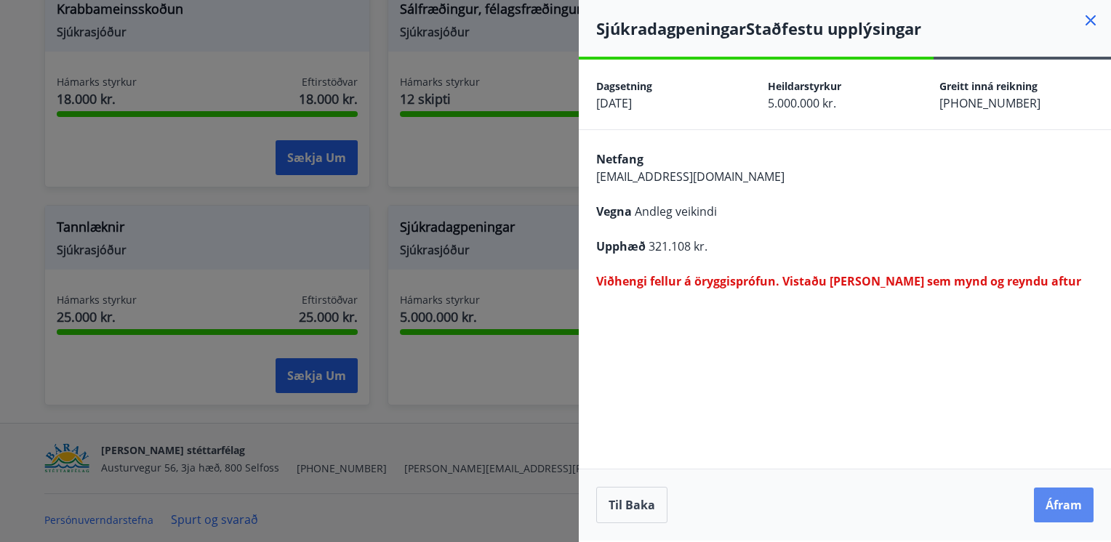
click at [1070, 511] on button "Áfram" at bounding box center [1064, 505] width 60 height 35
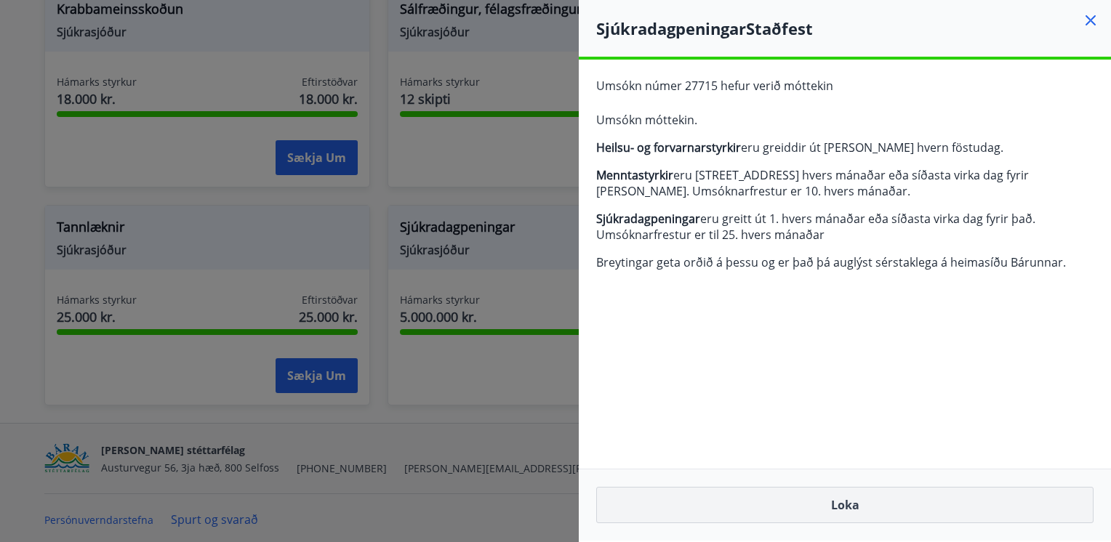
click at [840, 508] on button "Loka" at bounding box center [844, 505] width 497 height 36
